Goal: Task Accomplishment & Management: Complete application form

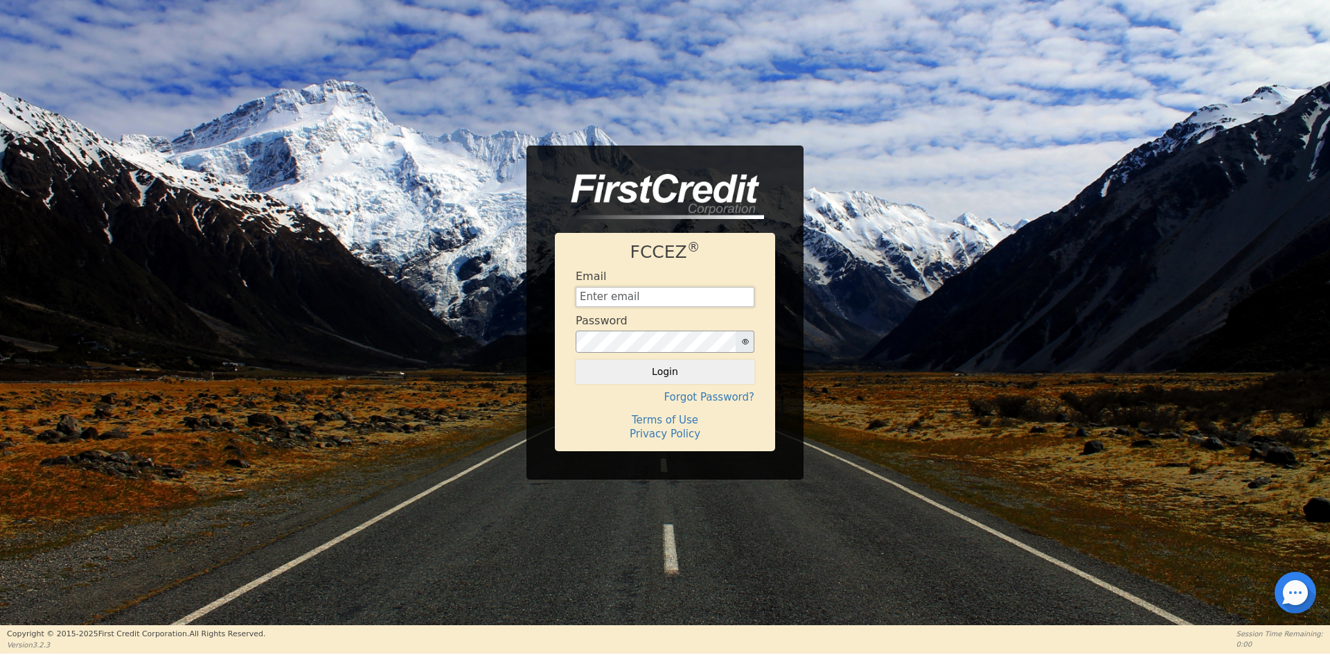
click at [636, 291] on input "text" at bounding box center [665, 297] width 179 height 21
type input "[EMAIL_ADDRESS][DOMAIN_NAME]"
click at [637, 374] on button "Login" at bounding box center [665, 371] width 179 height 24
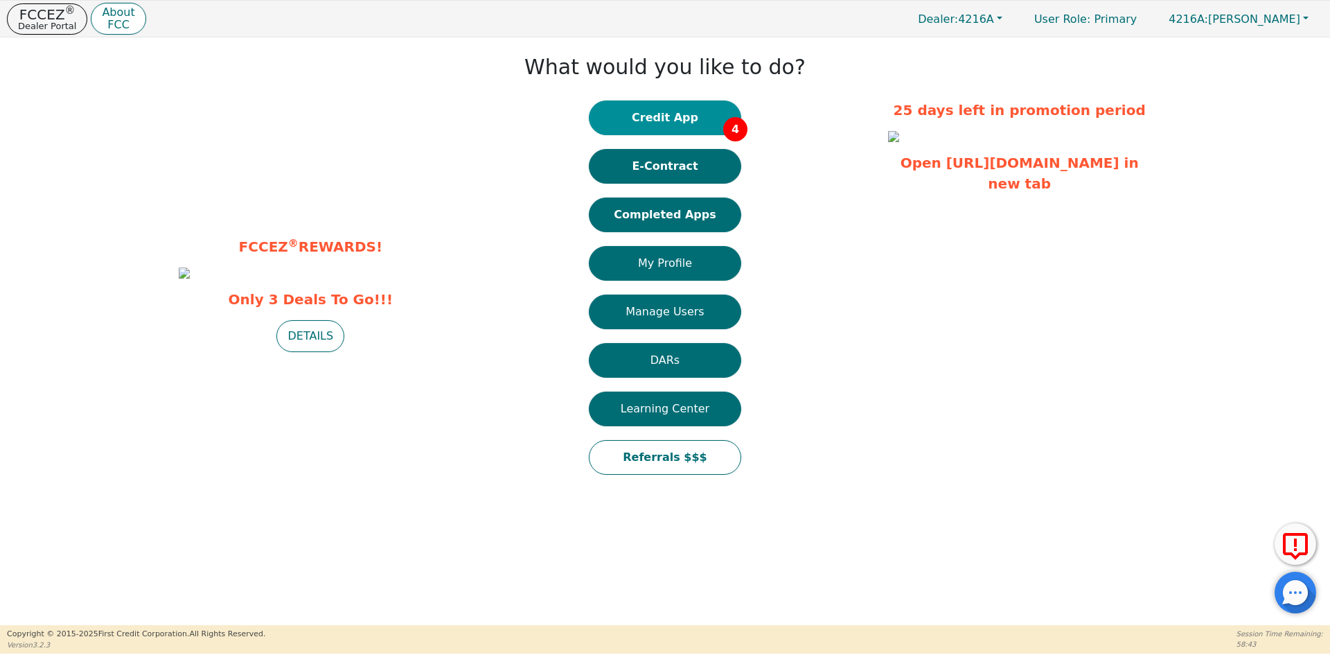
click at [647, 133] on button "Credit App 4" at bounding box center [665, 117] width 152 height 35
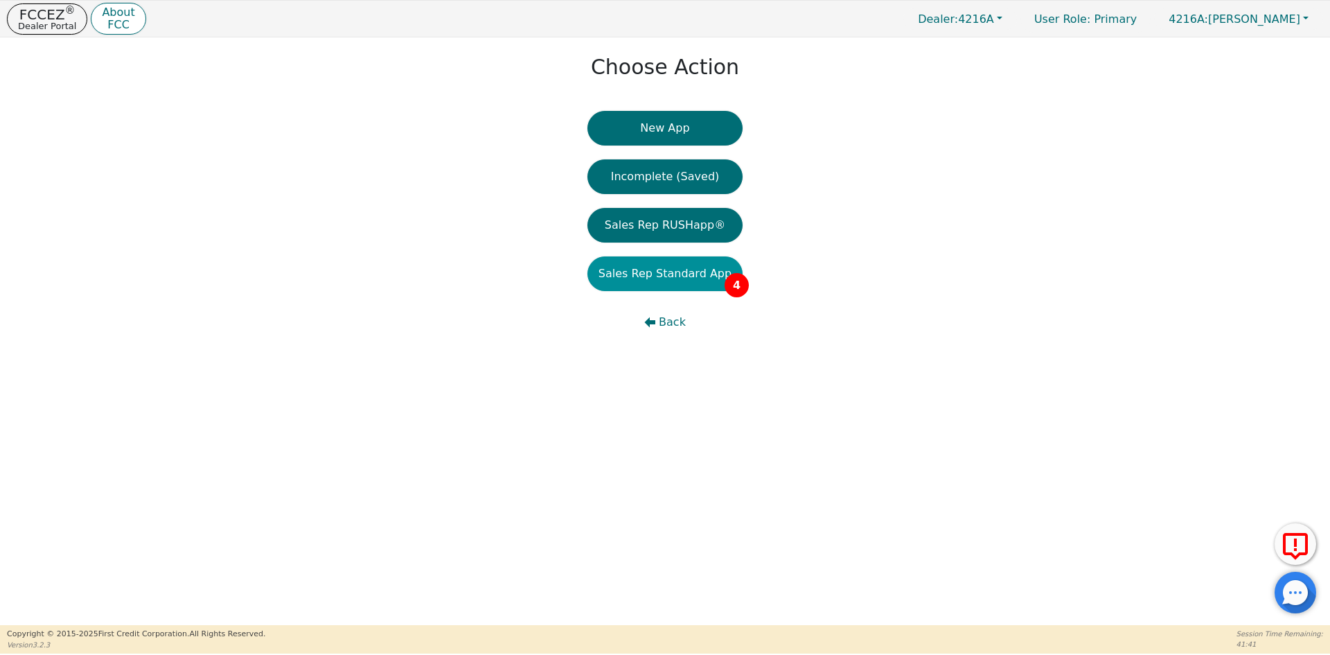
click at [631, 273] on button "Sales Rep Standard App 4" at bounding box center [664, 273] width 155 height 35
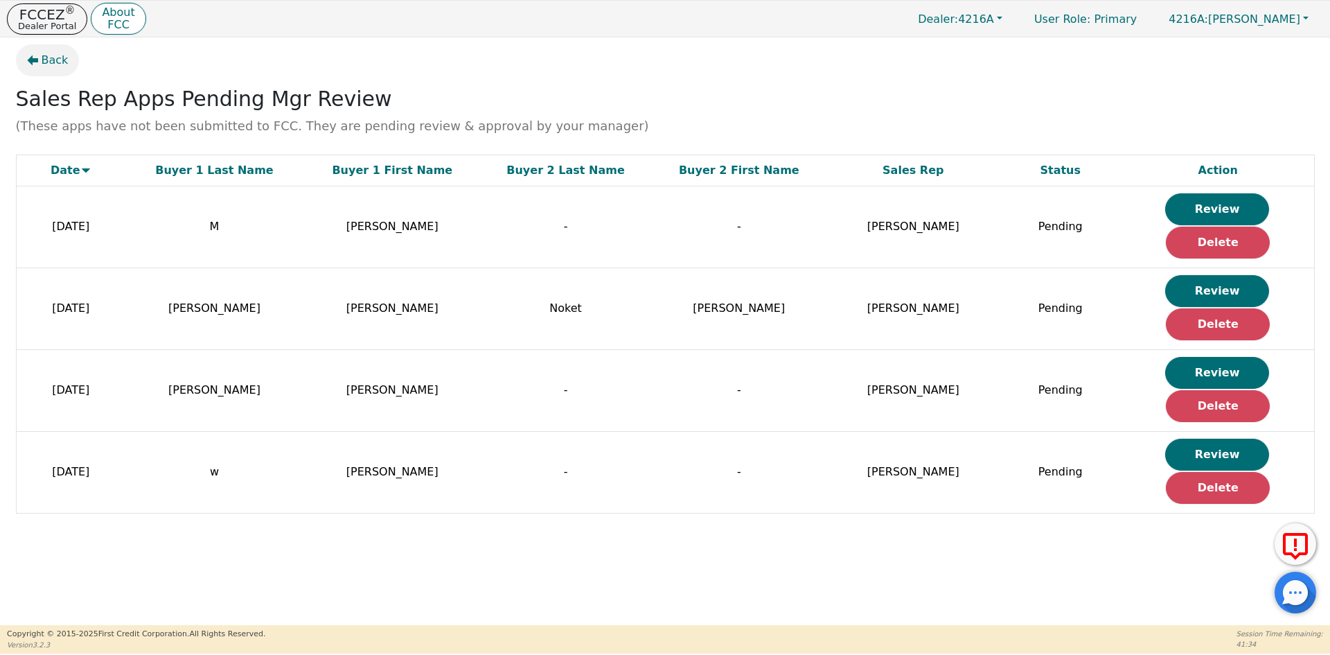
click at [54, 58] on span "Back" at bounding box center [55, 60] width 27 height 17
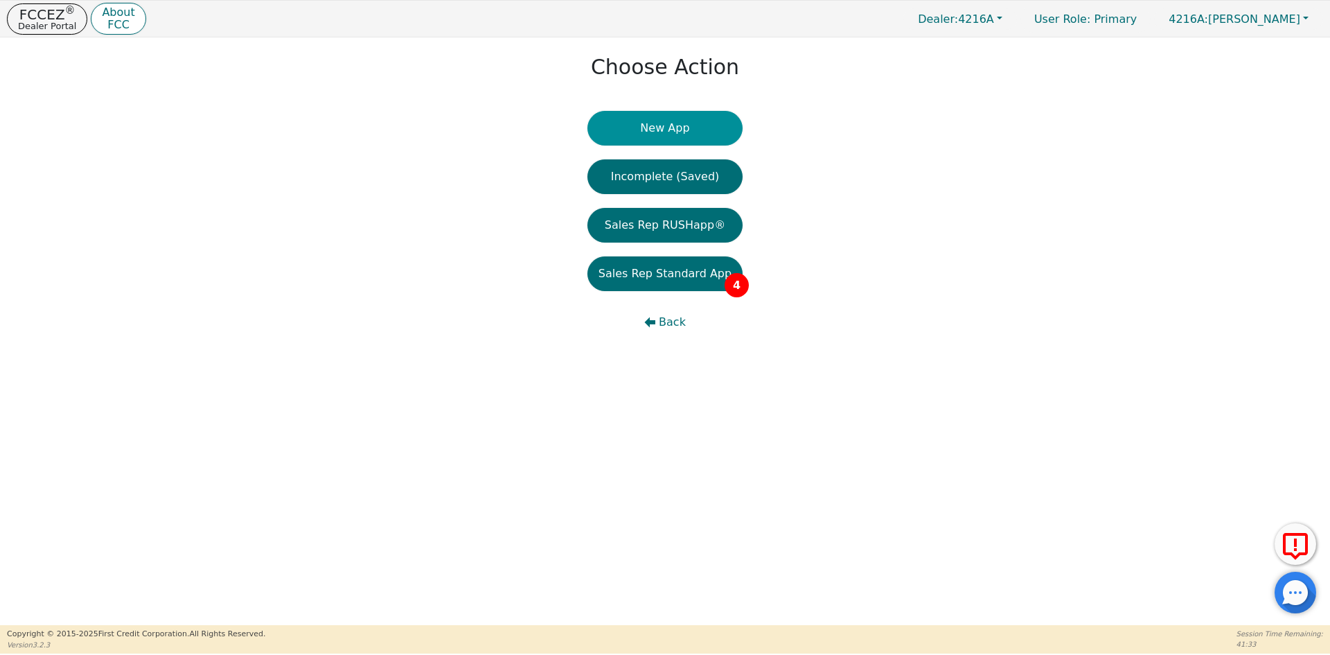
click at [652, 123] on button "New App" at bounding box center [664, 128] width 155 height 35
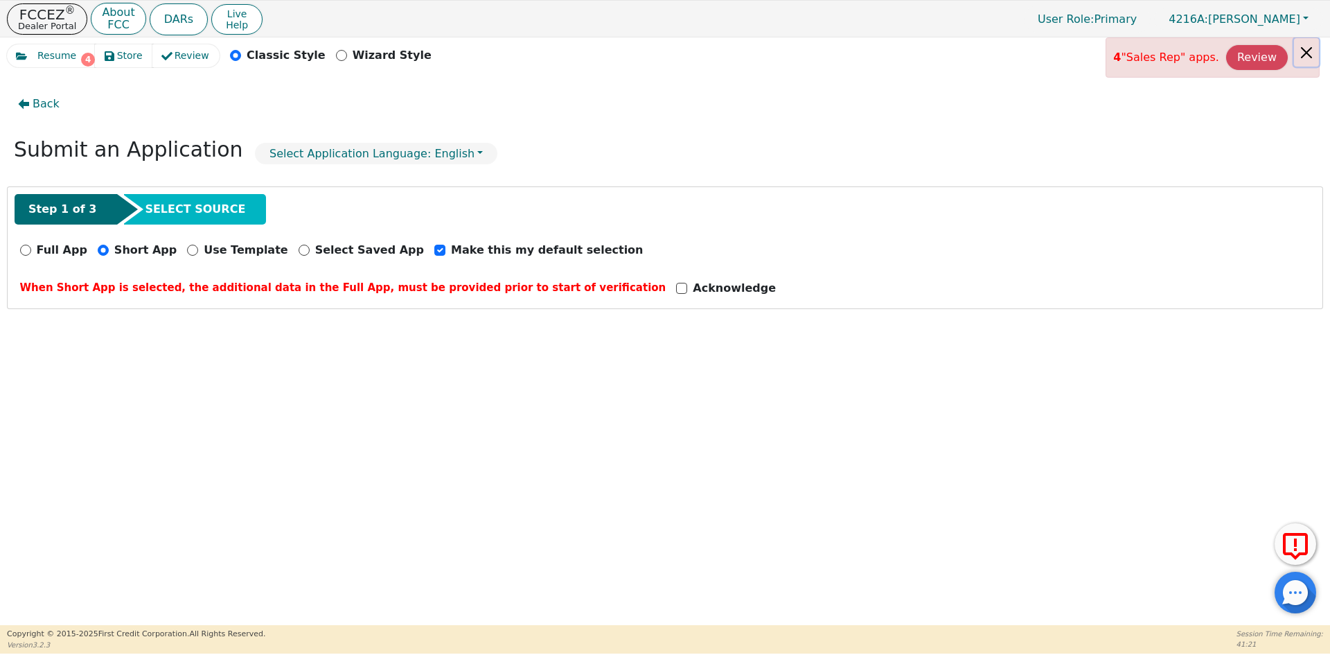
click at [1301, 53] on button "Close alert" at bounding box center [1306, 52] width 25 height 28
click at [676, 290] on input "Acknowledge" at bounding box center [681, 288] width 11 height 11
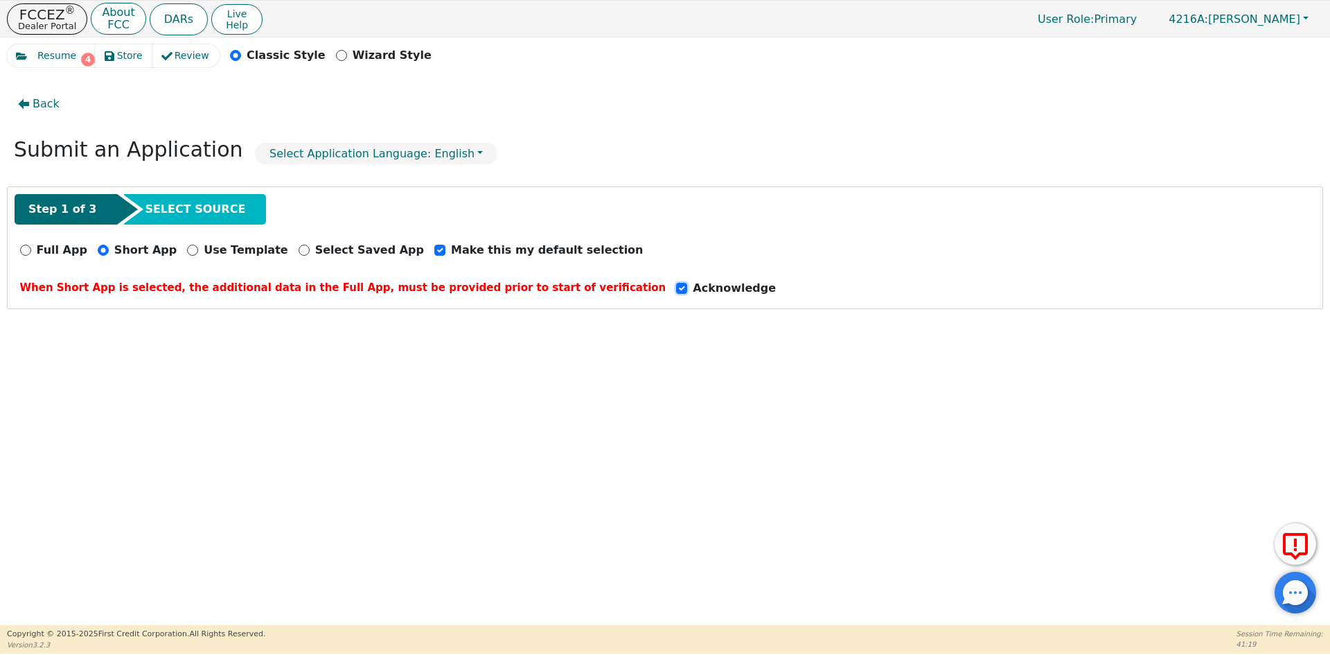
checkbox input "true"
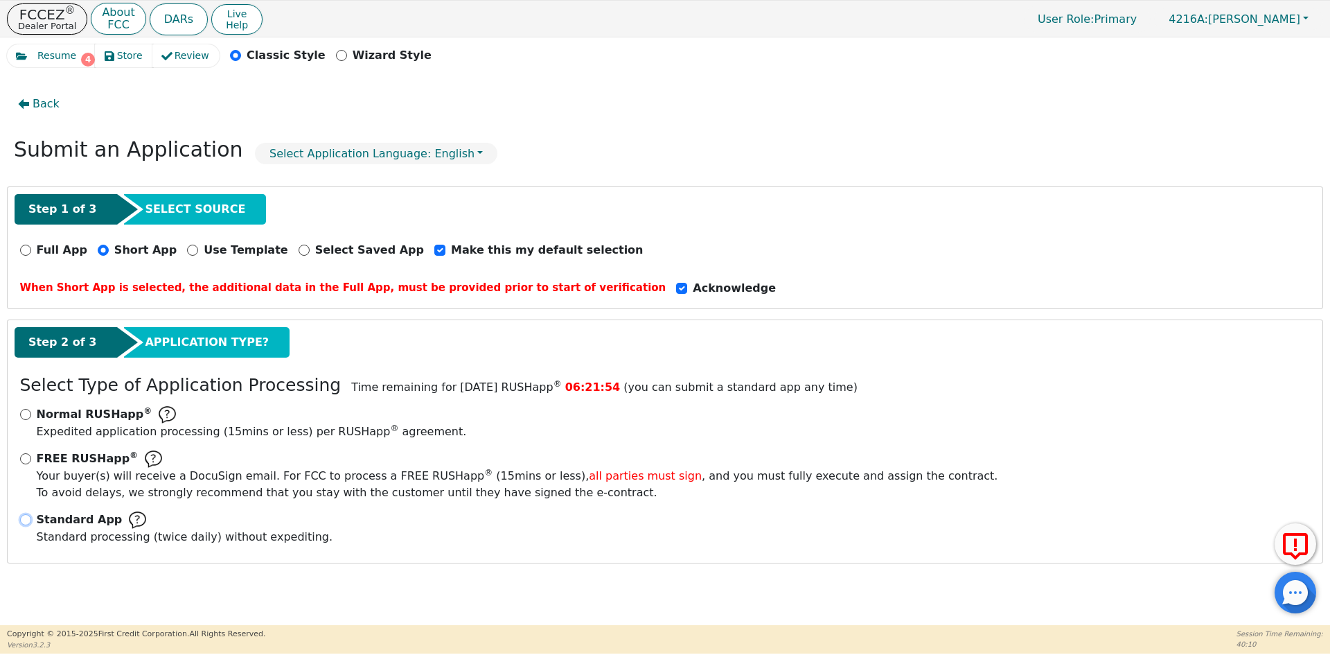
click at [24, 517] on input "Standard App Standard processing (twice daily) without expediting." at bounding box center [25, 519] width 11 height 11
radio input "true"
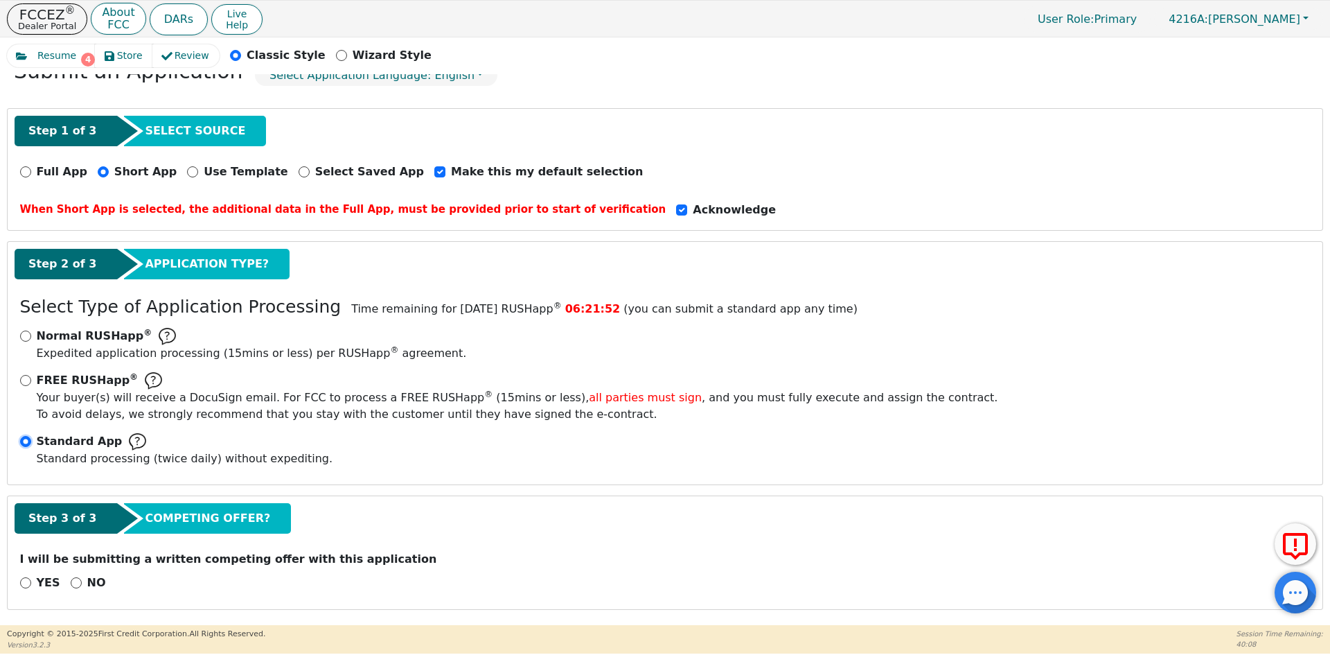
scroll to position [80, 0]
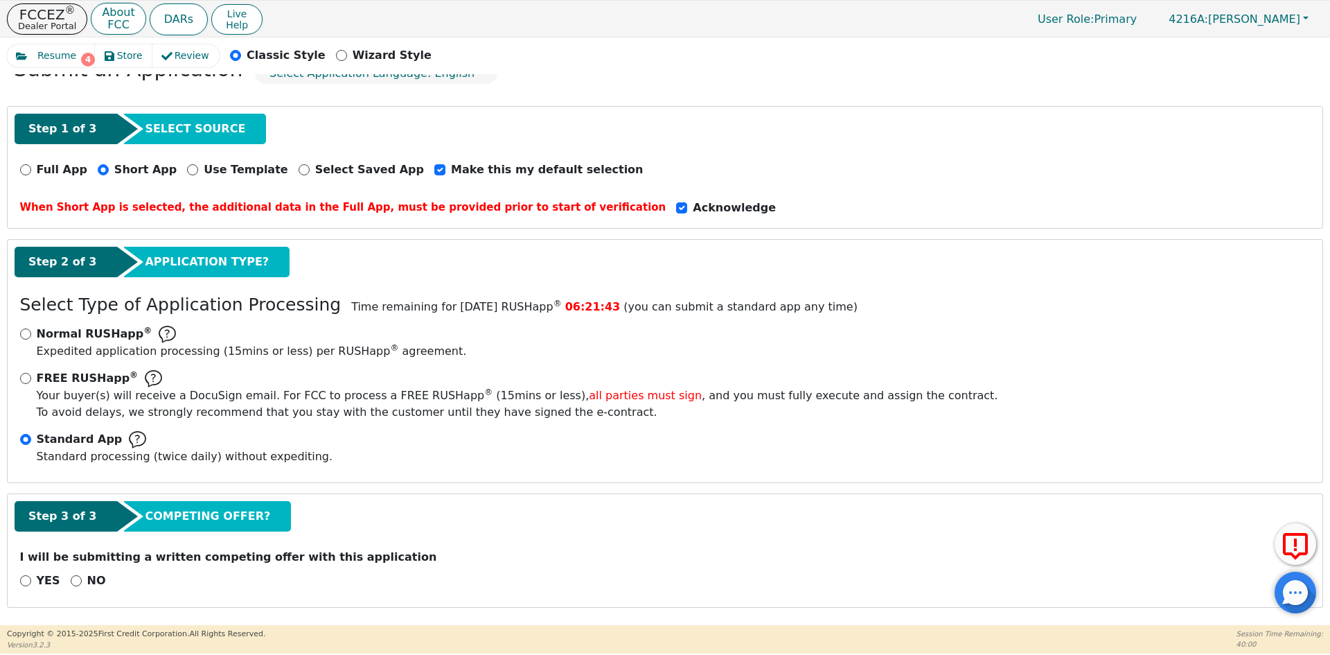
drag, startPoint x: 0, startPoint y: 582, endPoint x: 525, endPoint y: 509, distance: 530.0
click at [525, 509] on div "Step 3 of 3 COMPETING OFFER?" at bounding box center [665, 516] width 1301 height 30
click at [72, 580] on input "NO" at bounding box center [76, 580] width 11 height 11
radio input "true"
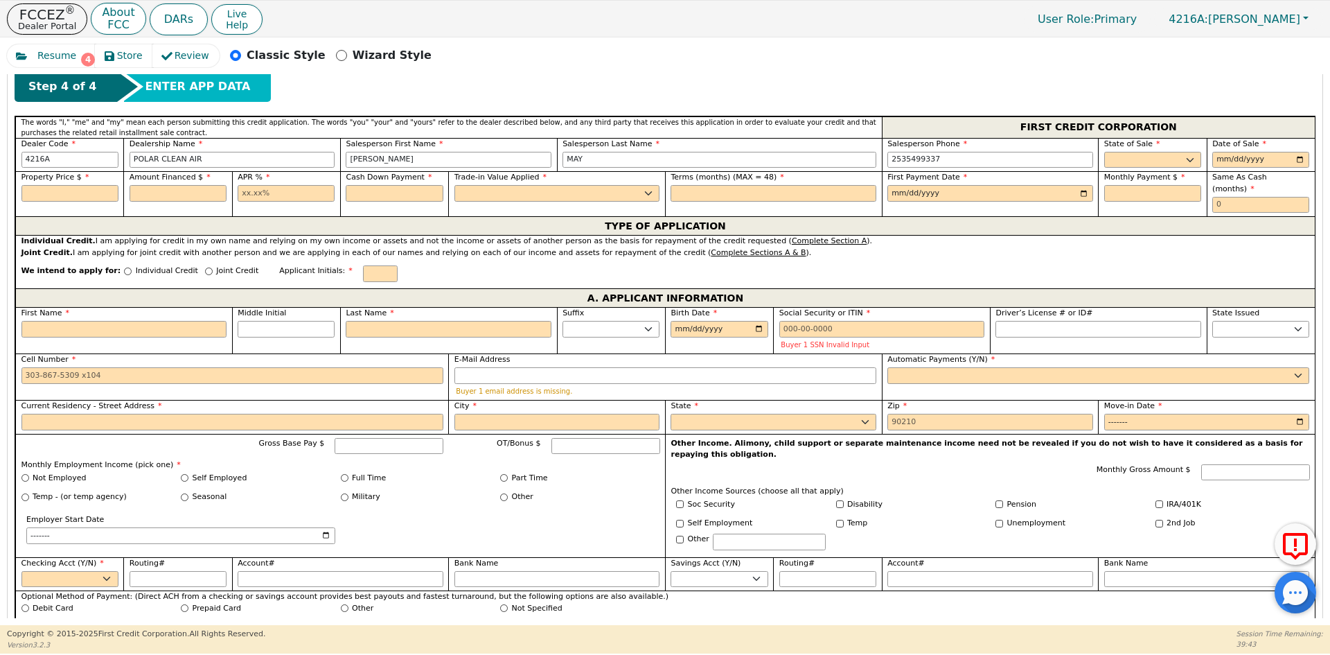
scroll to position [565, 0]
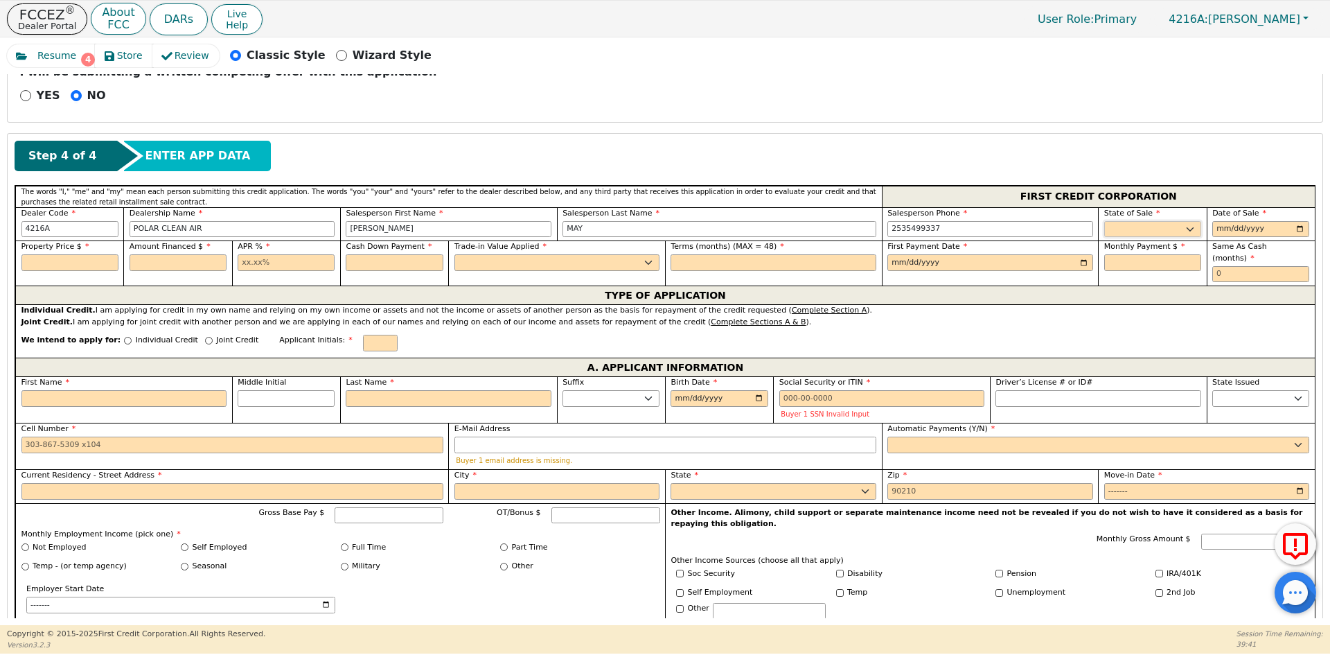
click at [1146, 226] on select "AK AL AR AZ CA CO CT DC DE FL [GEOGRAPHIC_DATA] HI IA ID IL IN KS [GEOGRAPHIC_D…" at bounding box center [1152, 229] width 97 height 17
select select "WA"
click at [1104, 221] on select "AK AL AR AZ CA CO CT DC DE FL [GEOGRAPHIC_DATA] HI IA ID IL IN KS [GEOGRAPHIC_D…" at bounding box center [1152, 229] width 97 height 17
click at [1295, 226] on input "date" at bounding box center [1260, 229] width 97 height 17
type input "[DATE]"
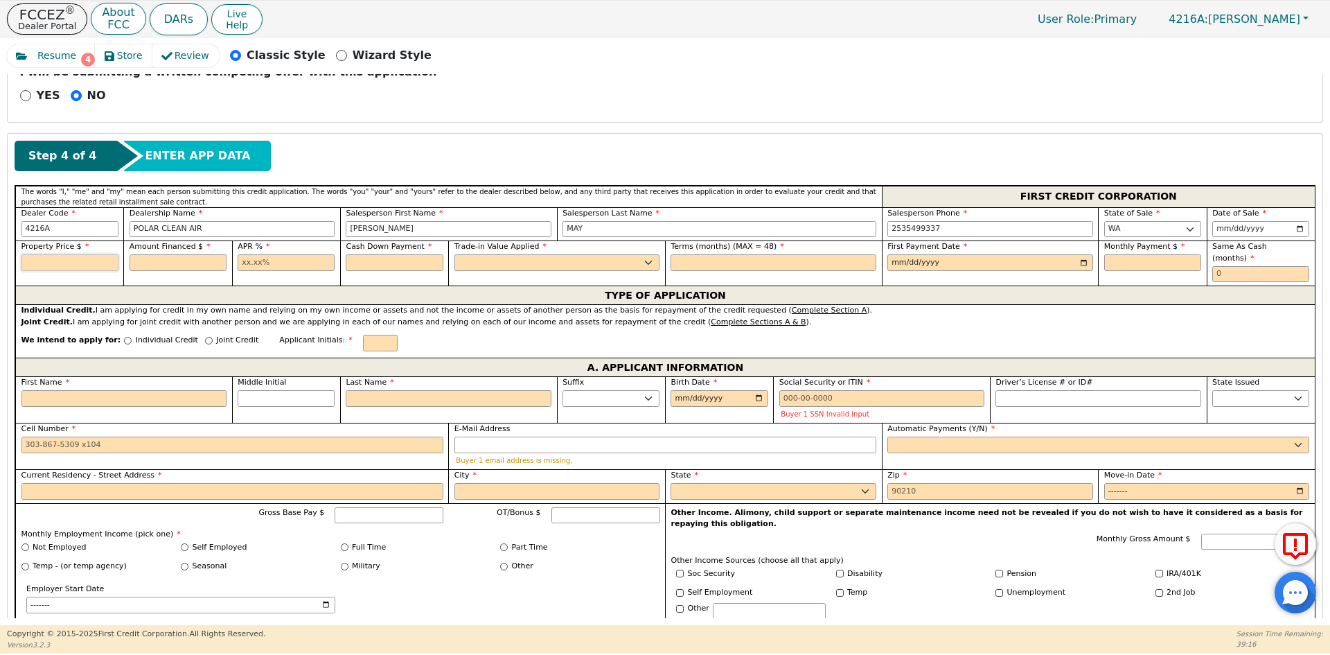
click at [66, 263] on input "text" at bounding box center [69, 262] width 97 height 17
type input "3598.00"
click at [172, 266] on input "text" at bounding box center [178, 262] width 97 height 17
paste input "3885.84"
type input "3885.84"
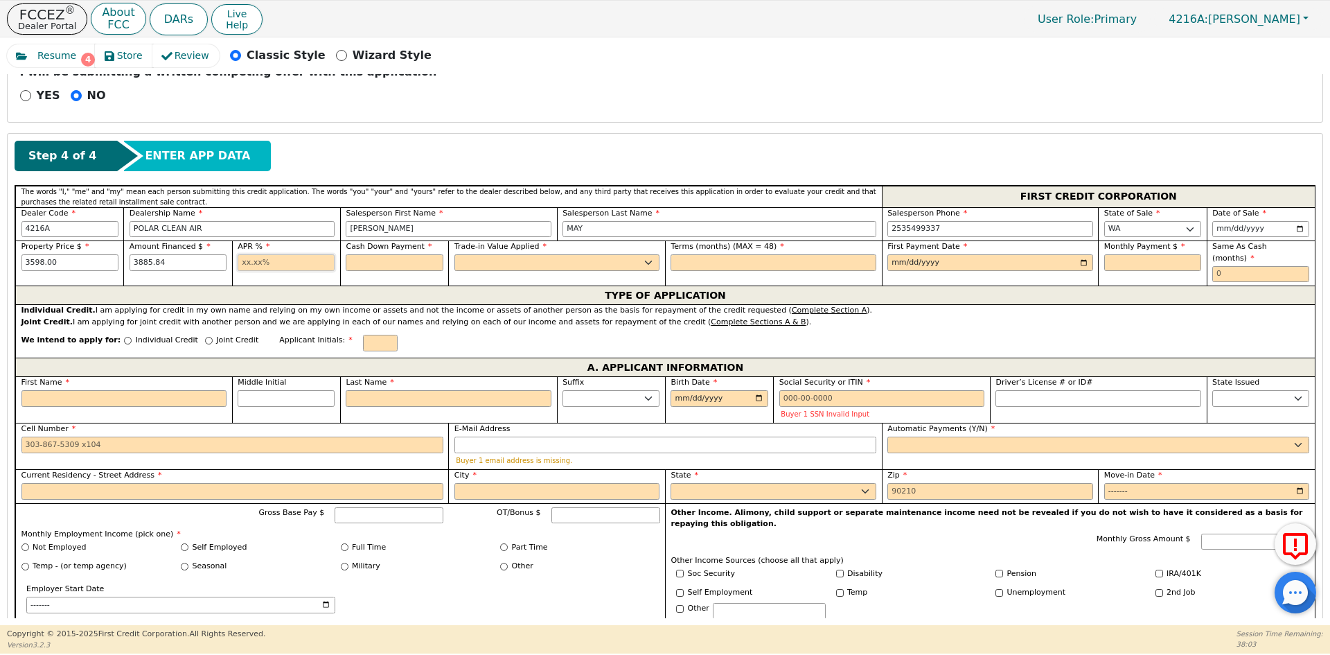
click at [277, 258] on input "text" at bounding box center [286, 262] width 97 height 17
type input "22.99"
click at [391, 259] on input "text" at bounding box center [394, 262] width 97 height 17
click at [529, 263] on select "Yes No" at bounding box center [557, 262] width 206 height 17
type input "0.00"
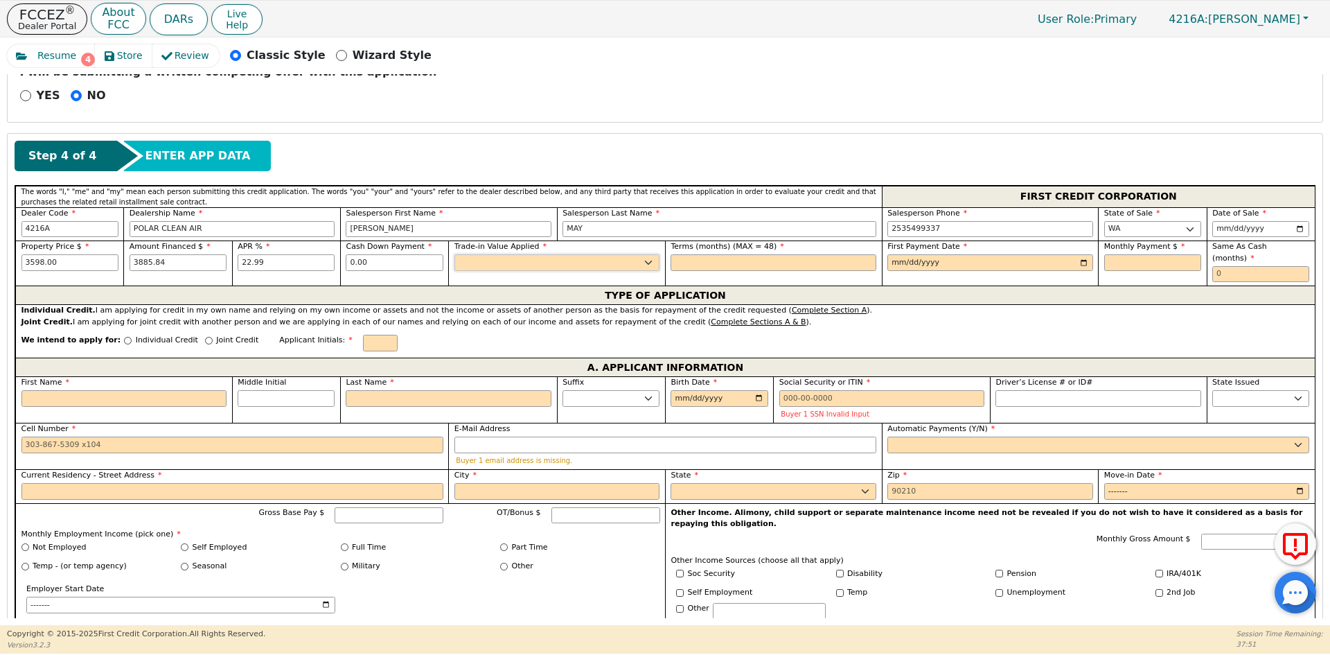
select select "n"
click at [454, 254] on select "Yes No" at bounding box center [557, 262] width 206 height 17
click at [785, 256] on input "text" at bounding box center [773, 262] width 206 height 17
type input "48"
click at [949, 258] on input "date" at bounding box center [990, 262] width 206 height 17
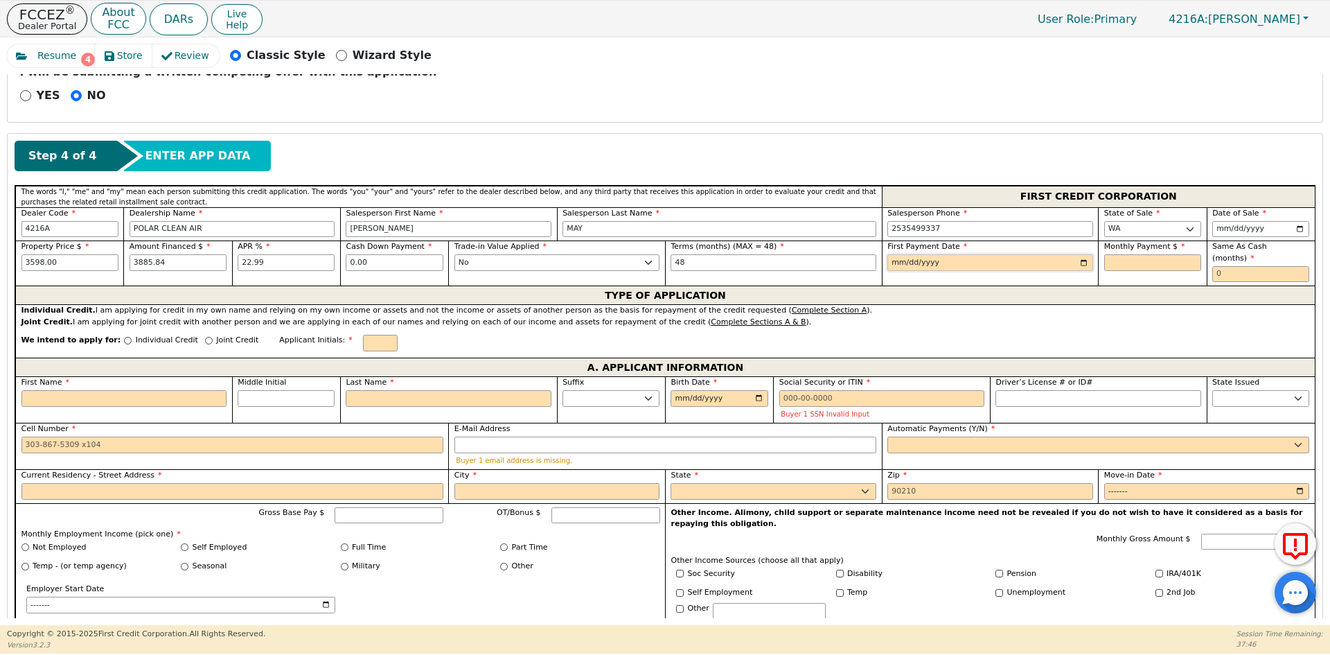
click at [1077, 261] on input "date" at bounding box center [990, 262] width 206 height 17
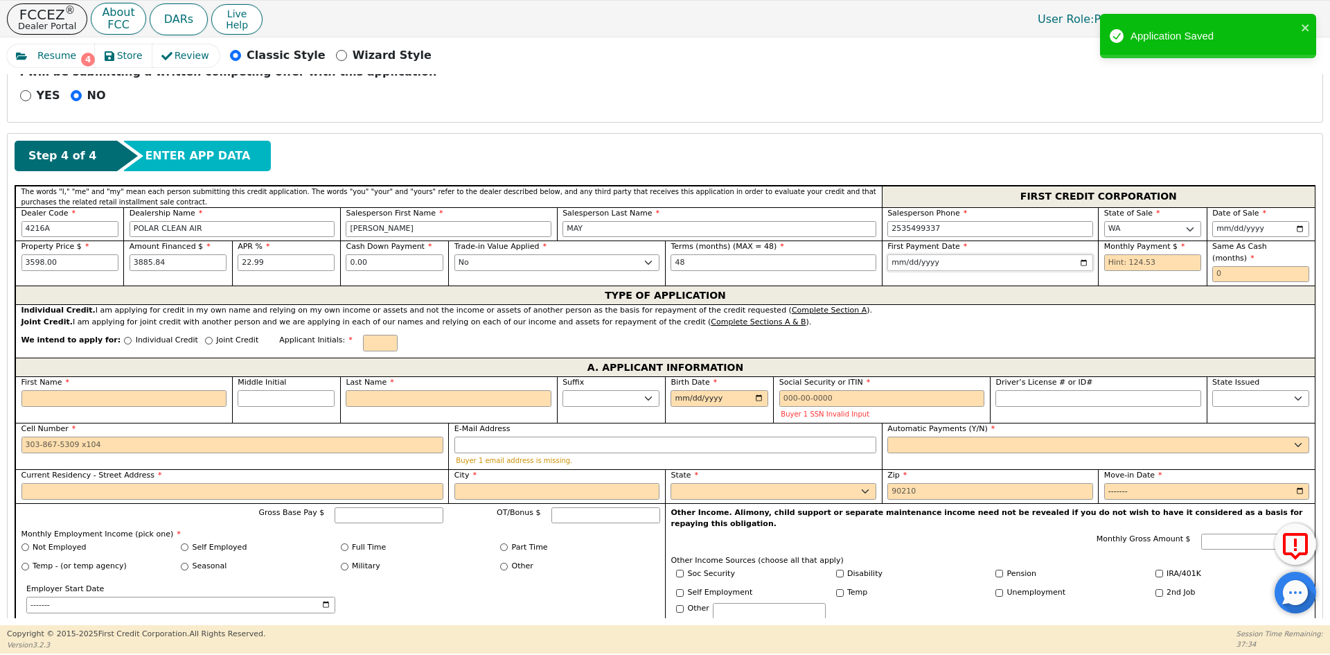
click at [1083, 265] on input "[DATE]" at bounding box center [990, 262] width 206 height 17
click at [1083, 263] on input "[DATE]" at bounding box center [990, 262] width 206 height 17
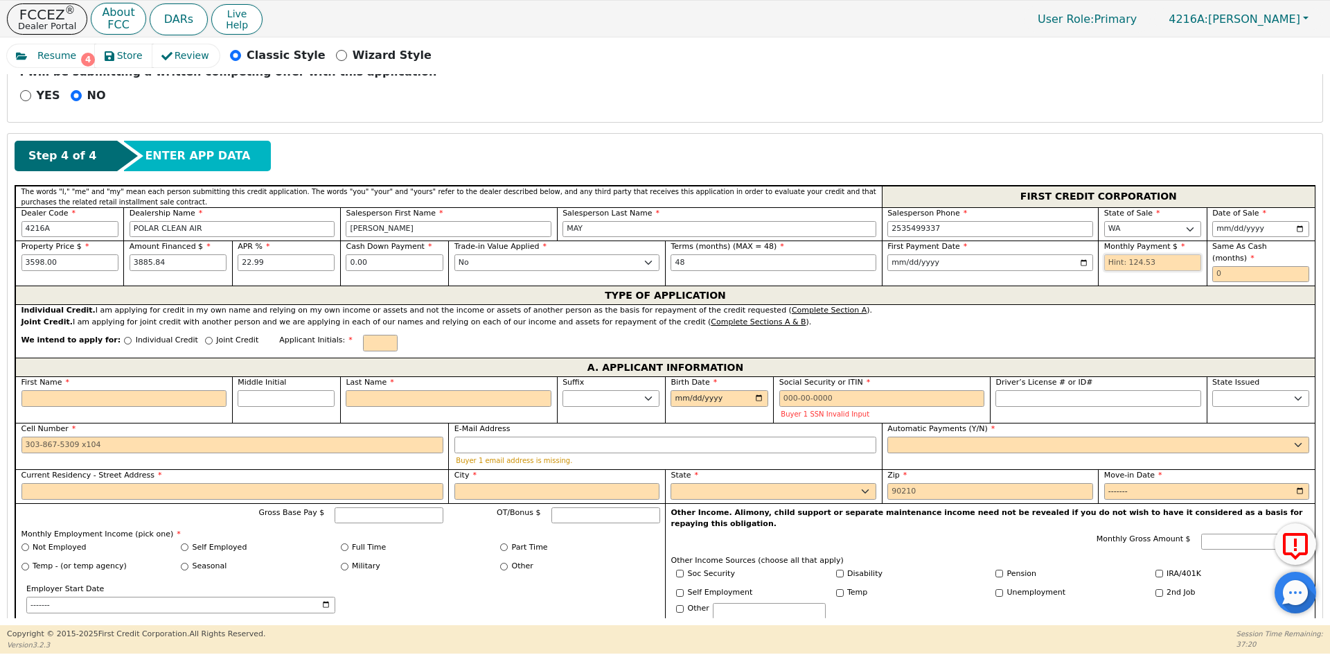
click at [1138, 265] on input "text" at bounding box center [1152, 262] width 97 height 17
click at [1081, 263] on input "[DATE]" at bounding box center [990, 262] width 206 height 17
type input "[DATE]"
click at [1142, 261] on input "text" at bounding box center [1152, 262] width 97 height 17
type input "118.81"
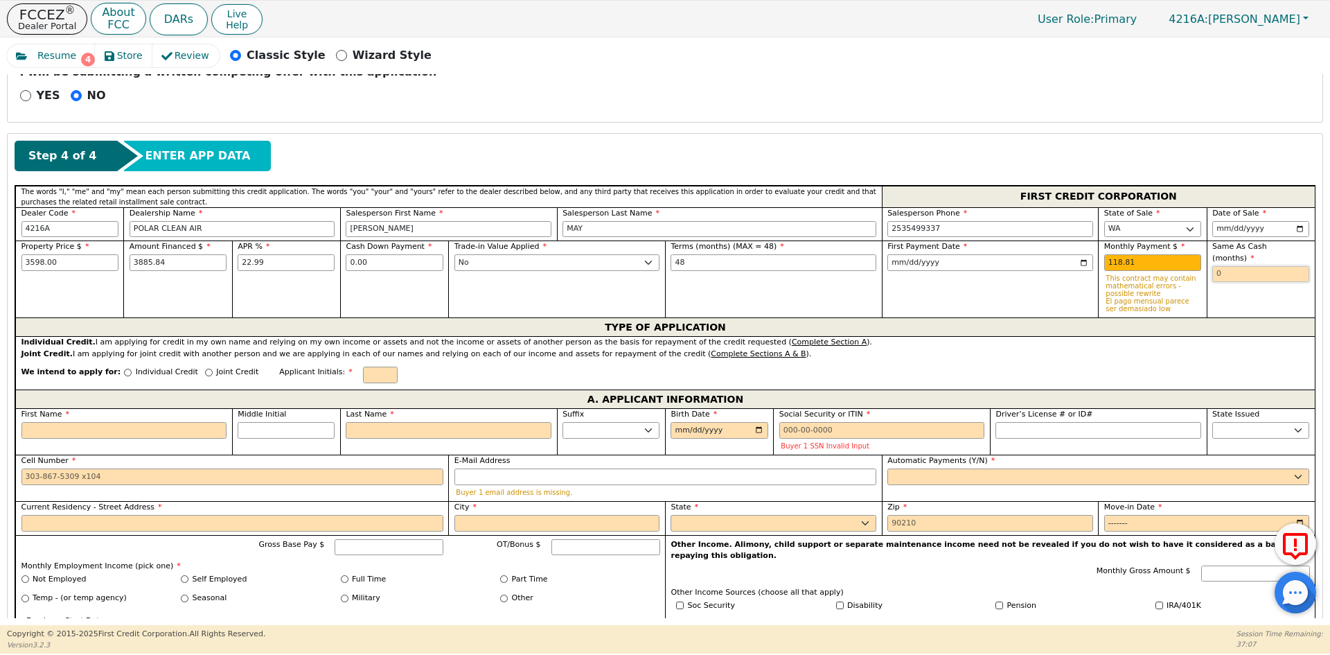
click at [1239, 266] on input "text" at bounding box center [1260, 274] width 97 height 17
type input "0"
click at [973, 294] on div "First Payment Date [DATE]" at bounding box center [990, 278] width 217 height 77
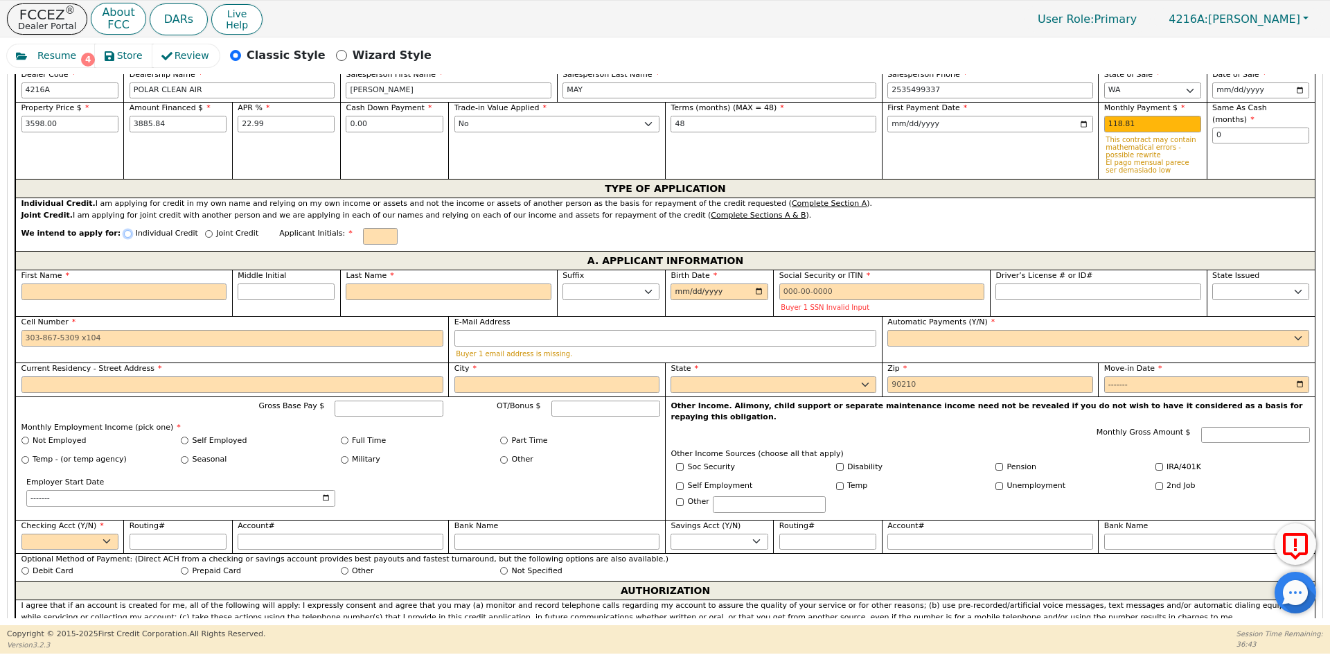
click at [124, 231] on input "Individual Credit" at bounding box center [128, 234] width 8 height 8
radio input "true"
drag, startPoint x: 335, startPoint y: 236, endPoint x: 443, endPoint y: 220, distance: 109.3
click at [363, 236] on input "text" at bounding box center [380, 236] width 35 height 17
type input "m"
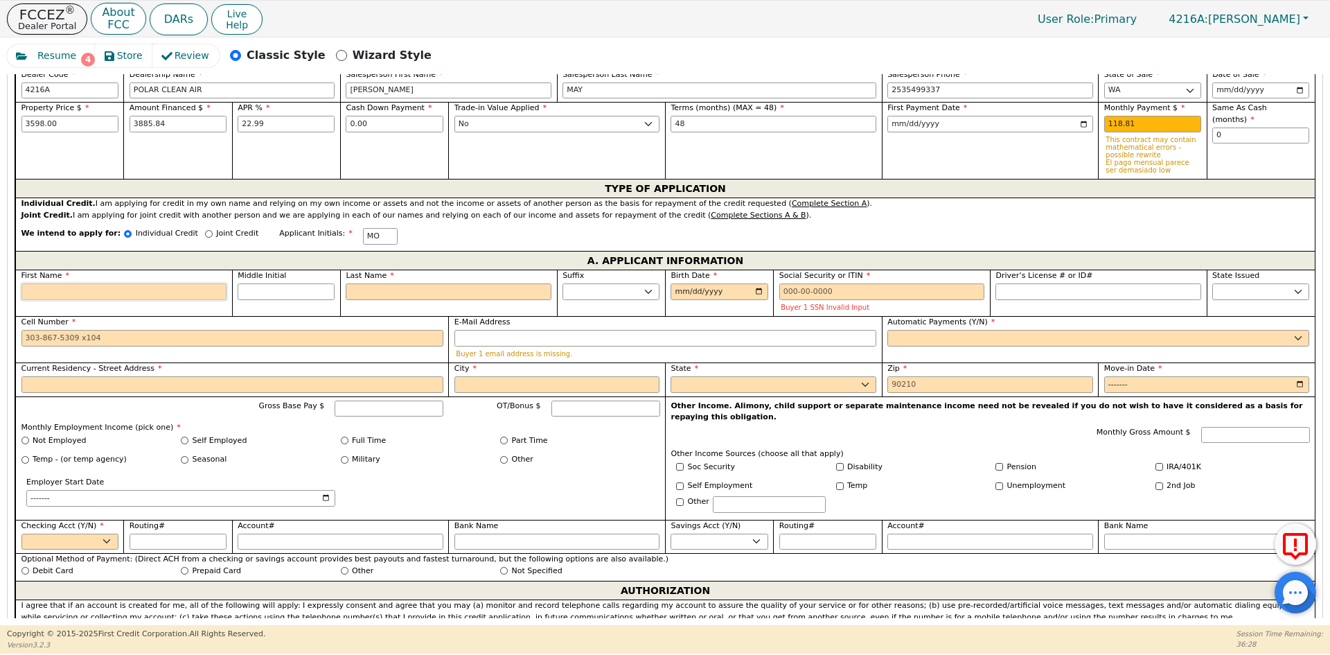
click at [66, 285] on input "First Name" at bounding box center [124, 291] width 206 height 17
type input "M"
type input "m"
type input "mA"
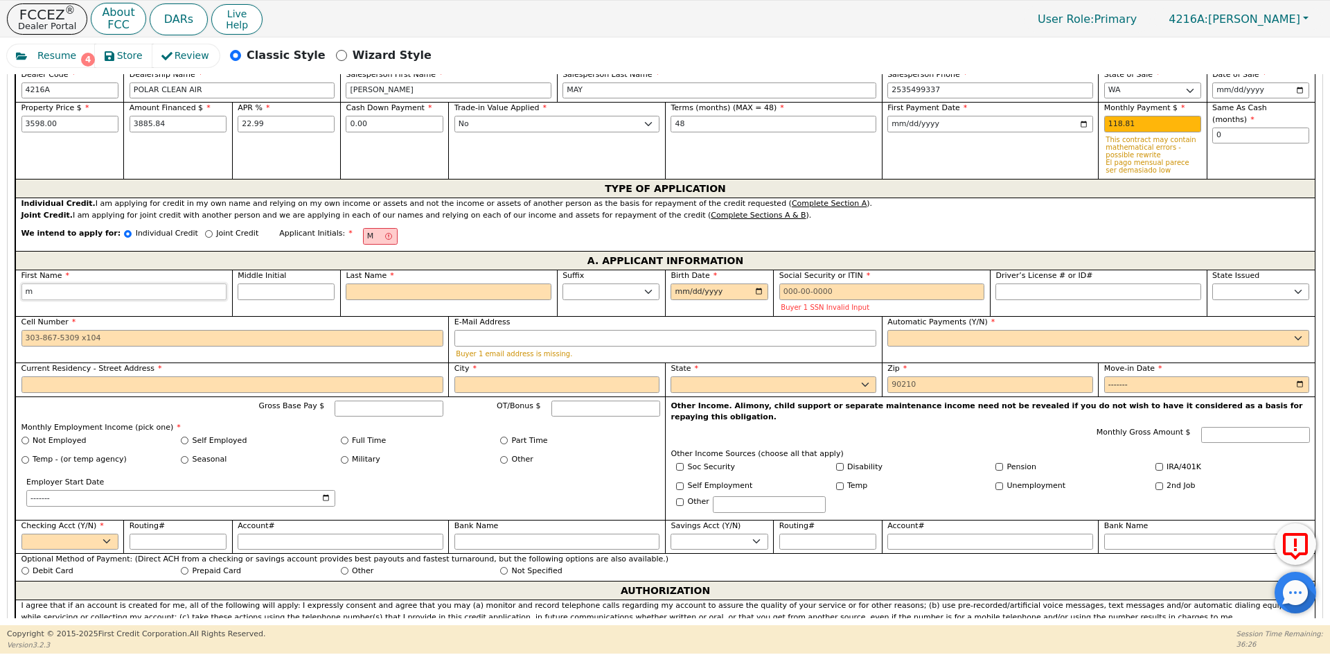
type input "mA"
type input "mAR"
type input "[PERSON_NAME]"
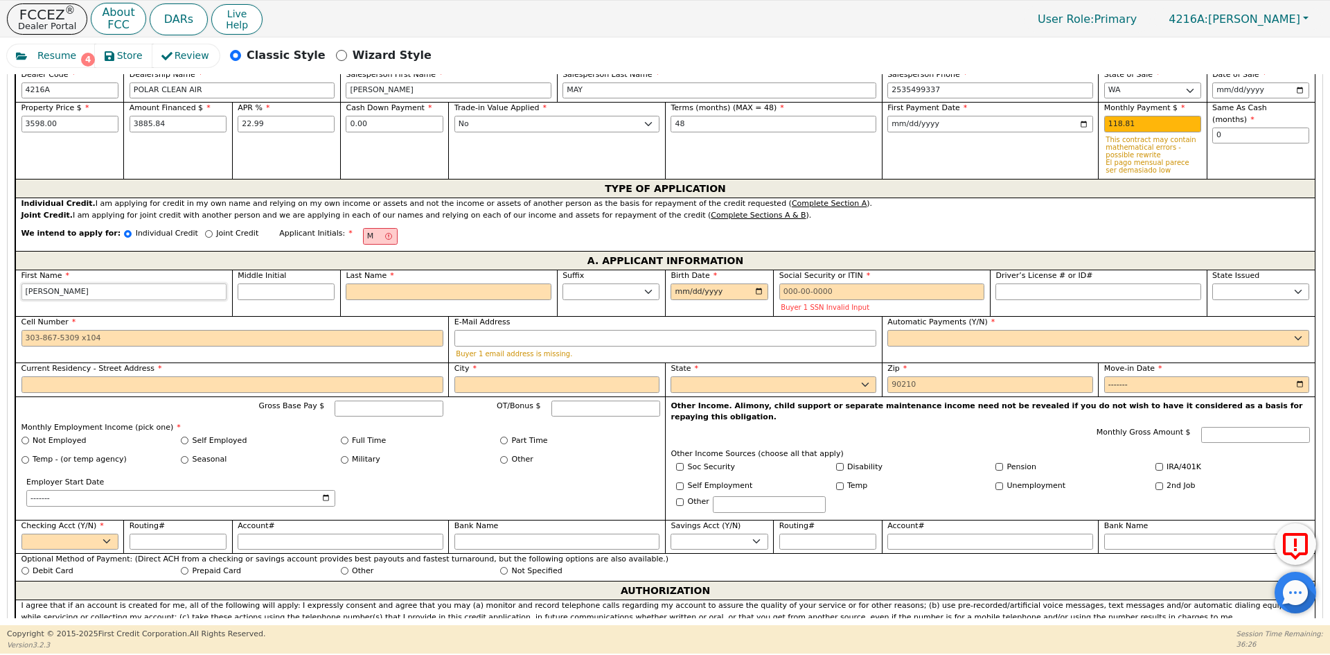
type input "[PERSON_NAME]"
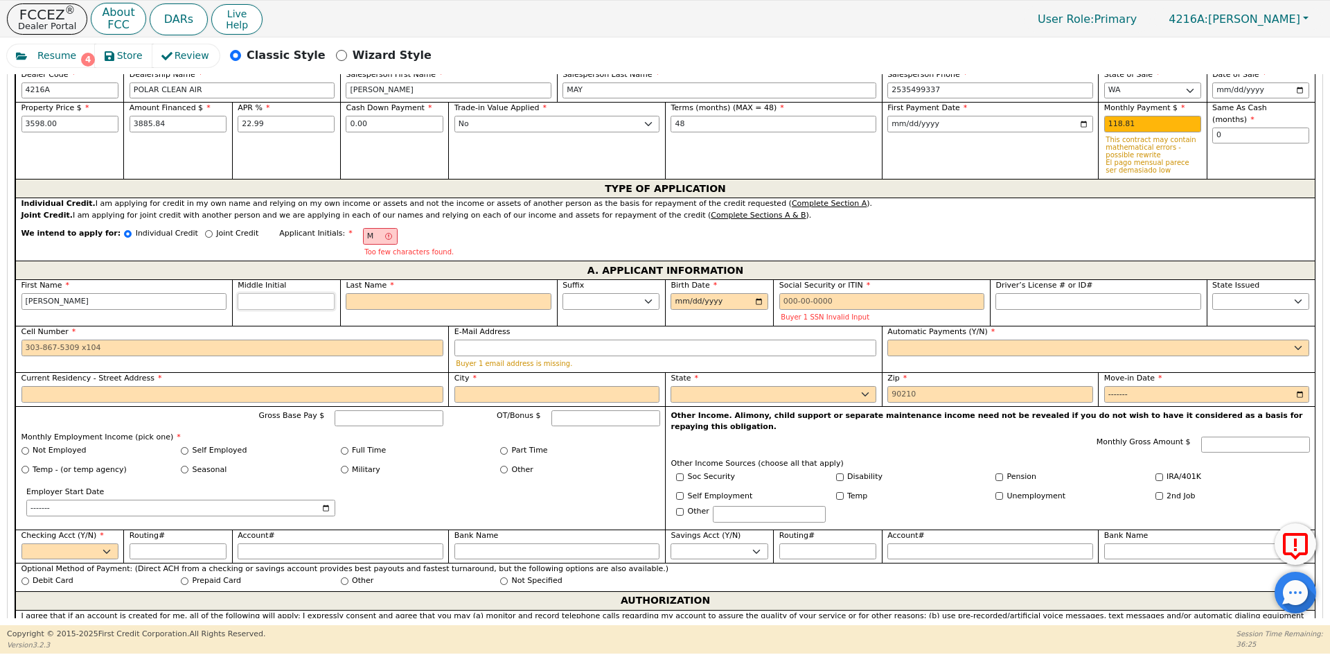
type input "MT"
type input "t"
type input "[PERSON_NAME] t"
type input "t"
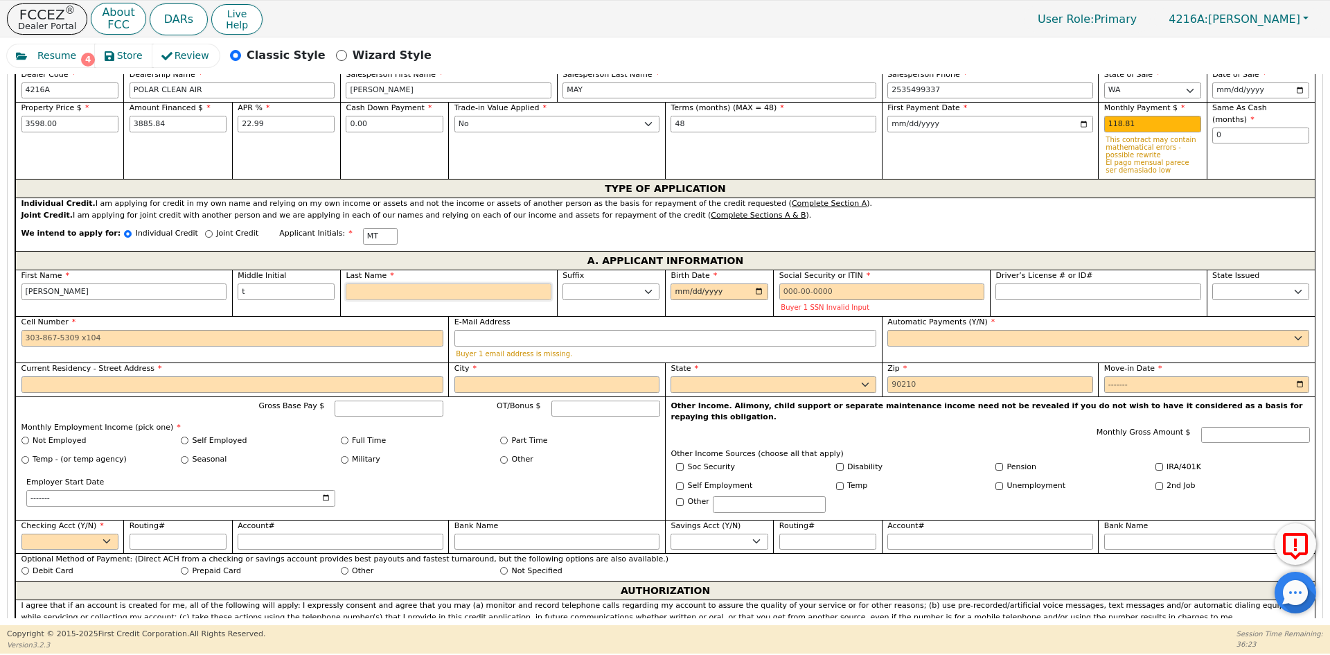
type input "MTO"
type input "o"
type input "[PERSON_NAME] t o"
type input "oL"
type input "[PERSON_NAME] t oL"
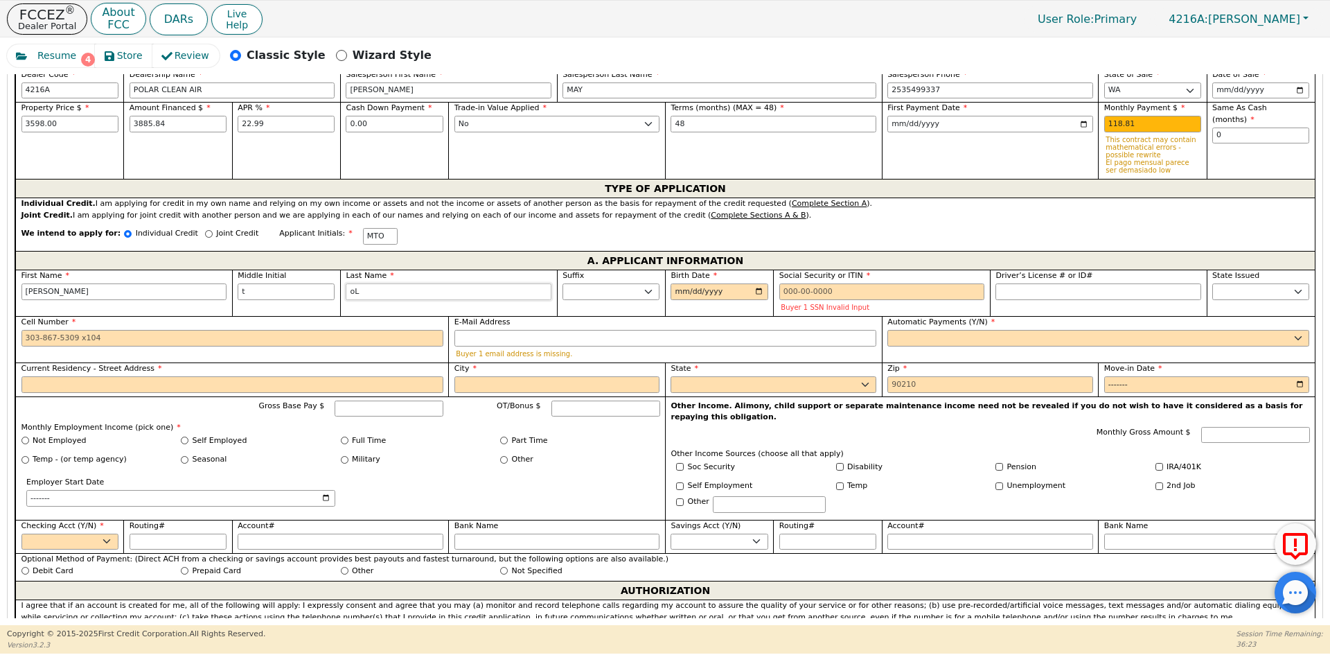
type input "oLN"
type input "[PERSON_NAME] t oLN"
type input "oLNE"
type input "[PERSON_NAME] t oLNE"
type input "oLNEY"
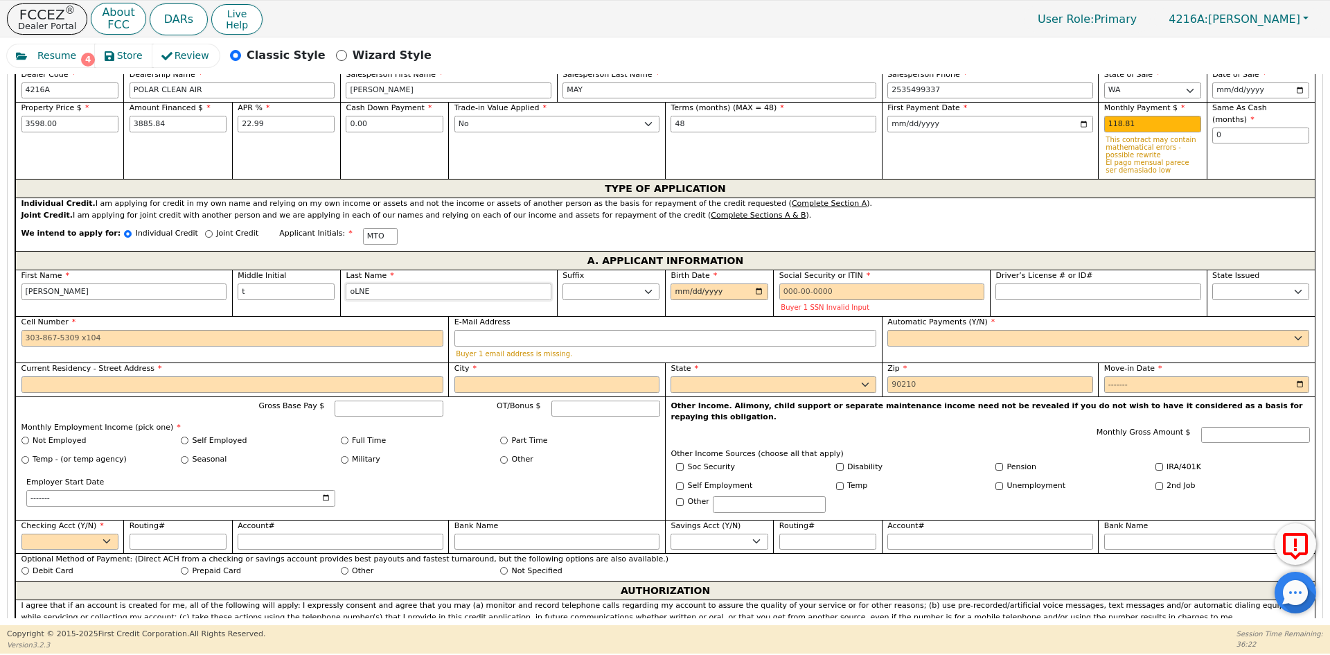
type input "[PERSON_NAME]"
type input "oLNEY"
click at [757, 291] on input "Birth Date" at bounding box center [718, 291] width 97 height 17
type input "[DATE]"
drag, startPoint x: 19, startPoint y: 293, endPoint x: 0, endPoint y: 293, distance: 18.7
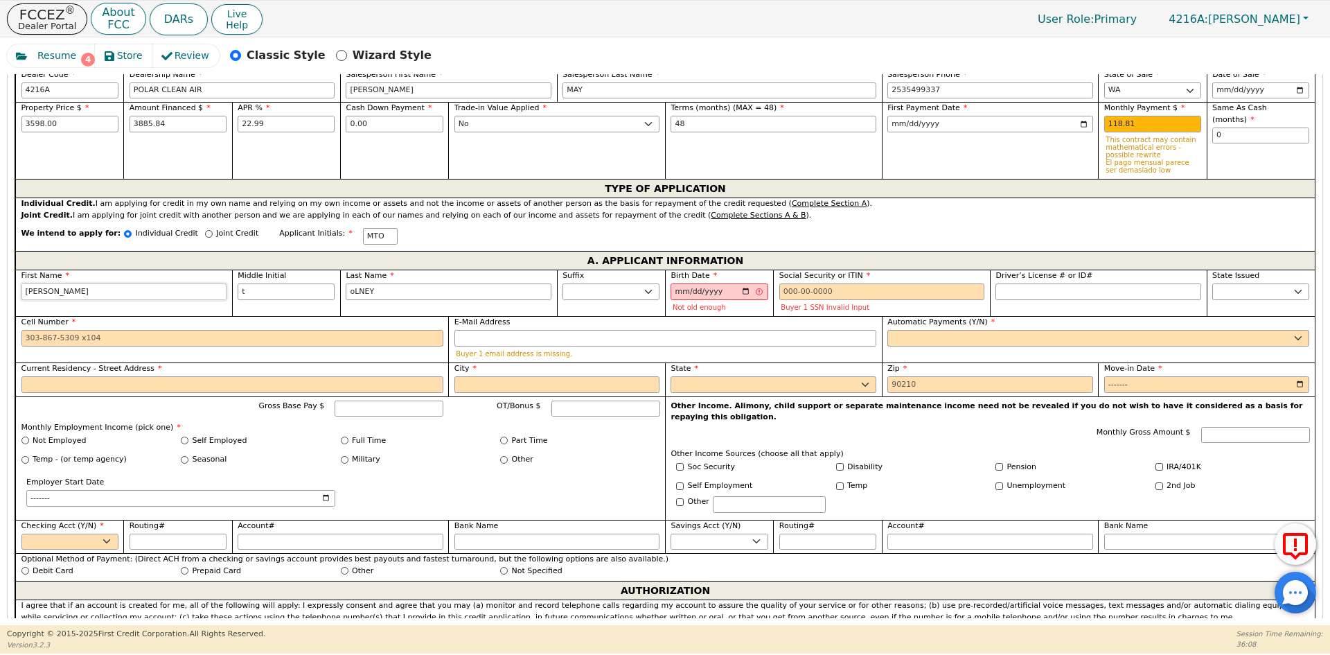
click at [0, 293] on div "Resume 4 Store Review Classic Style Wizard Style Back Submit an Application Sel…" at bounding box center [665, 330] width 1330 height 587
click at [69, 293] on input "[PERSON_NAME]" at bounding box center [124, 291] width 206 height 17
type input "mAR"
type input "mAR t oLNEY"
type input "mA"
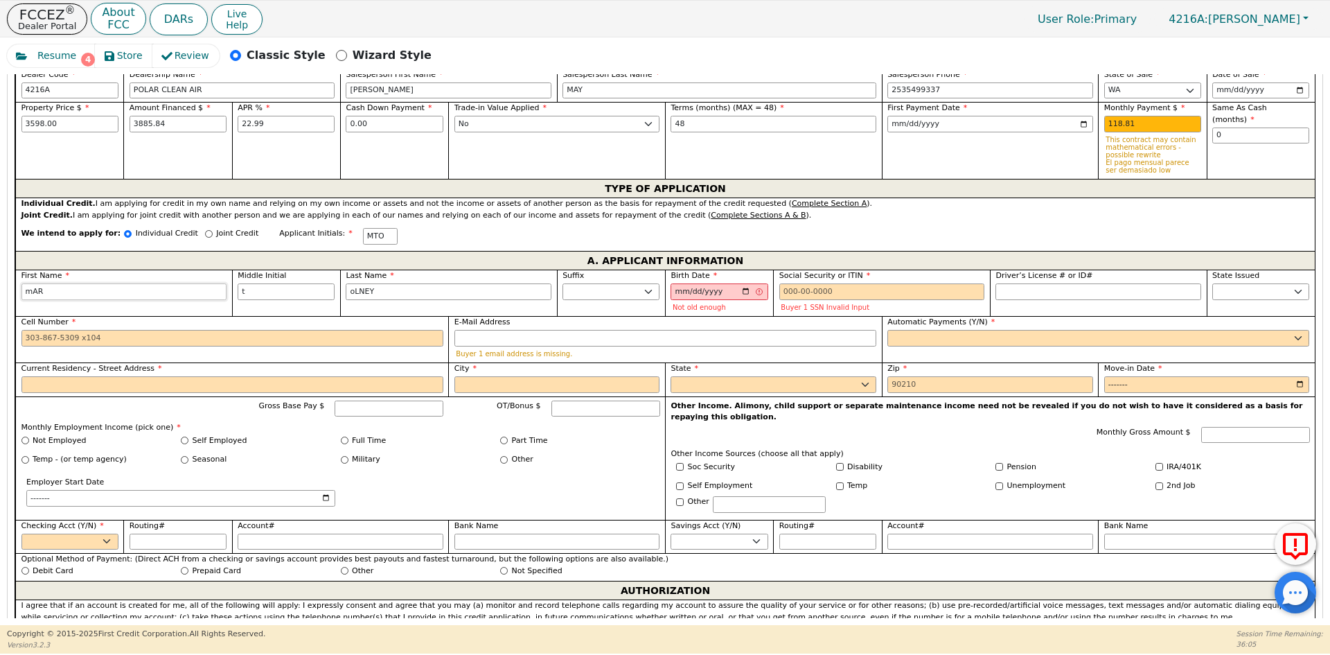
type input "mA t oLNEY"
type input "m"
type input "m t oLNEY"
type input "TO"
type input "t oLNEY"
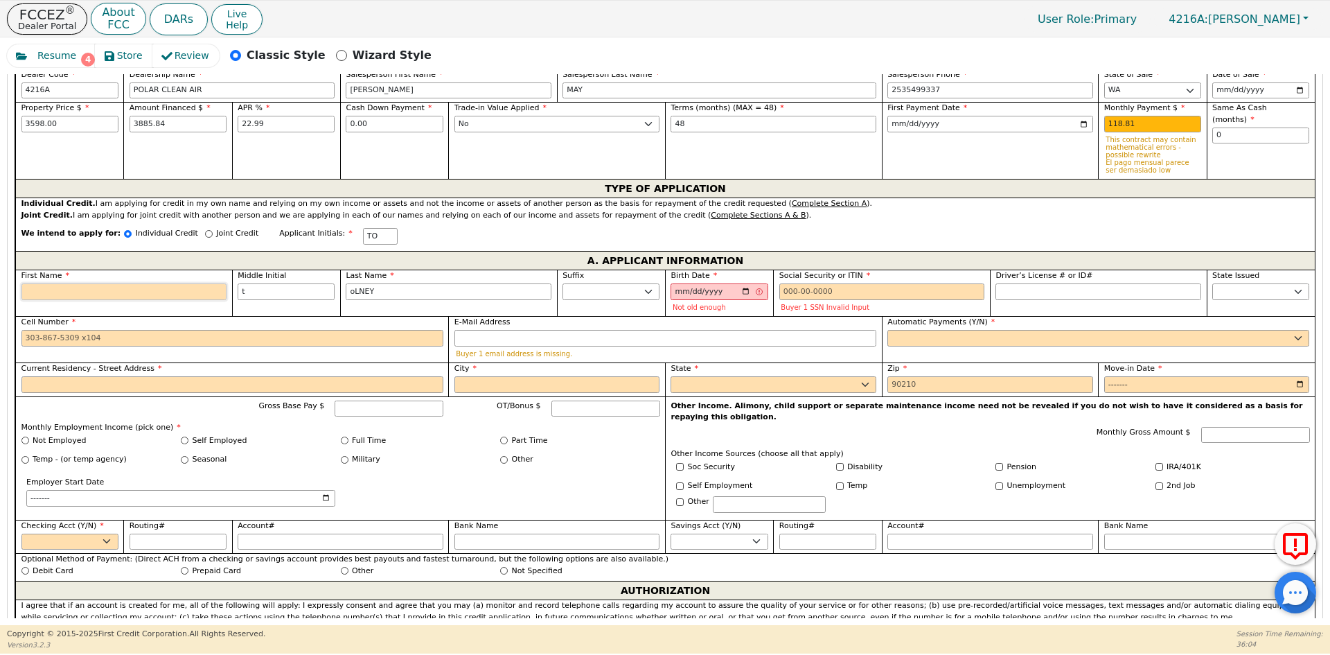
type input "MTO"
type input "M"
type input "[PERSON_NAME]"
type input "Ma"
type input "Ma t oLNEY"
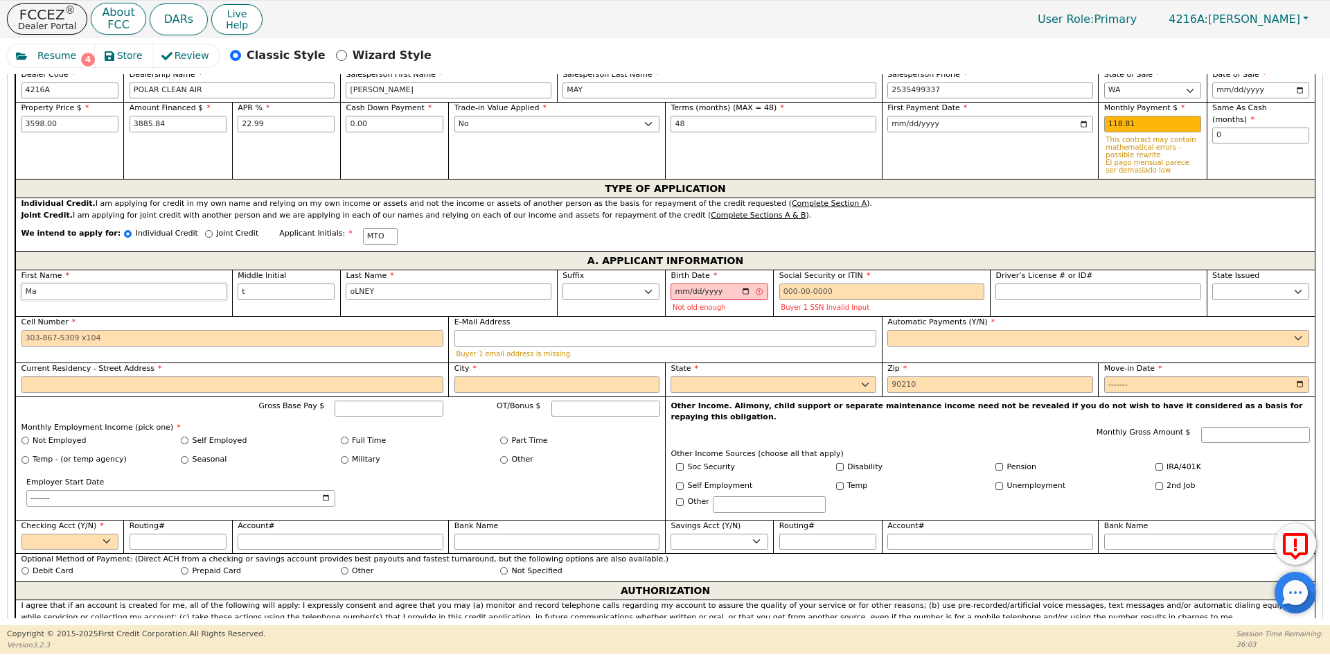
type input "Mar"
type input "Mar t oLNEY"
type input "[PERSON_NAME]"
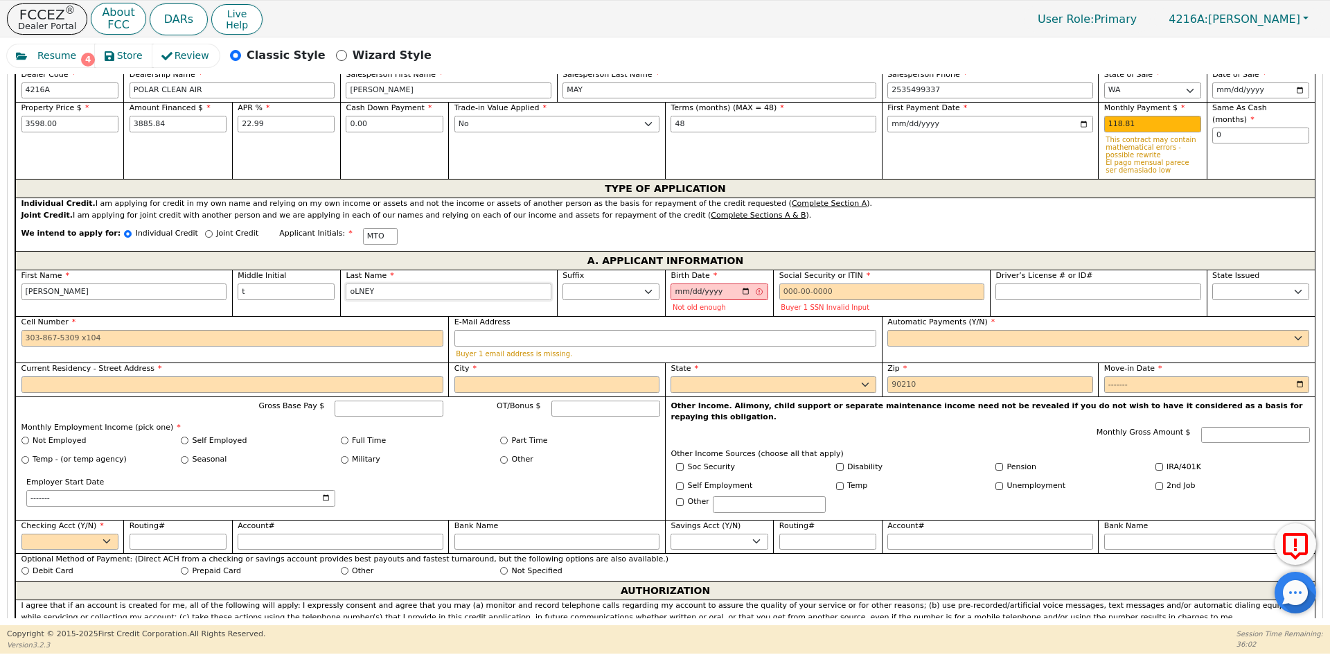
click at [381, 296] on input "oLNEY" at bounding box center [449, 291] width 206 height 17
type input "oLNE"
type input "[PERSON_NAME] t oLNE"
type input "oLN"
type input "[PERSON_NAME] t oLN"
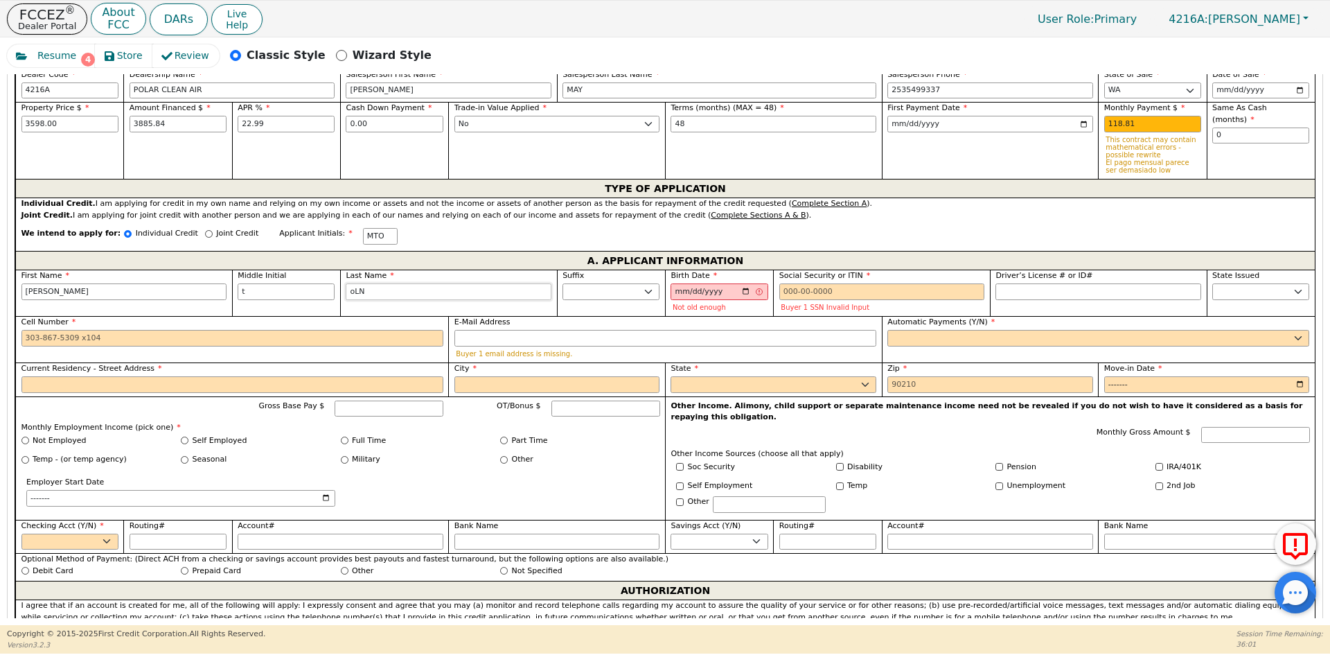
type input "oL"
type input "[PERSON_NAME] t oL"
type input "o"
type input "[PERSON_NAME] t o"
type input "MT"
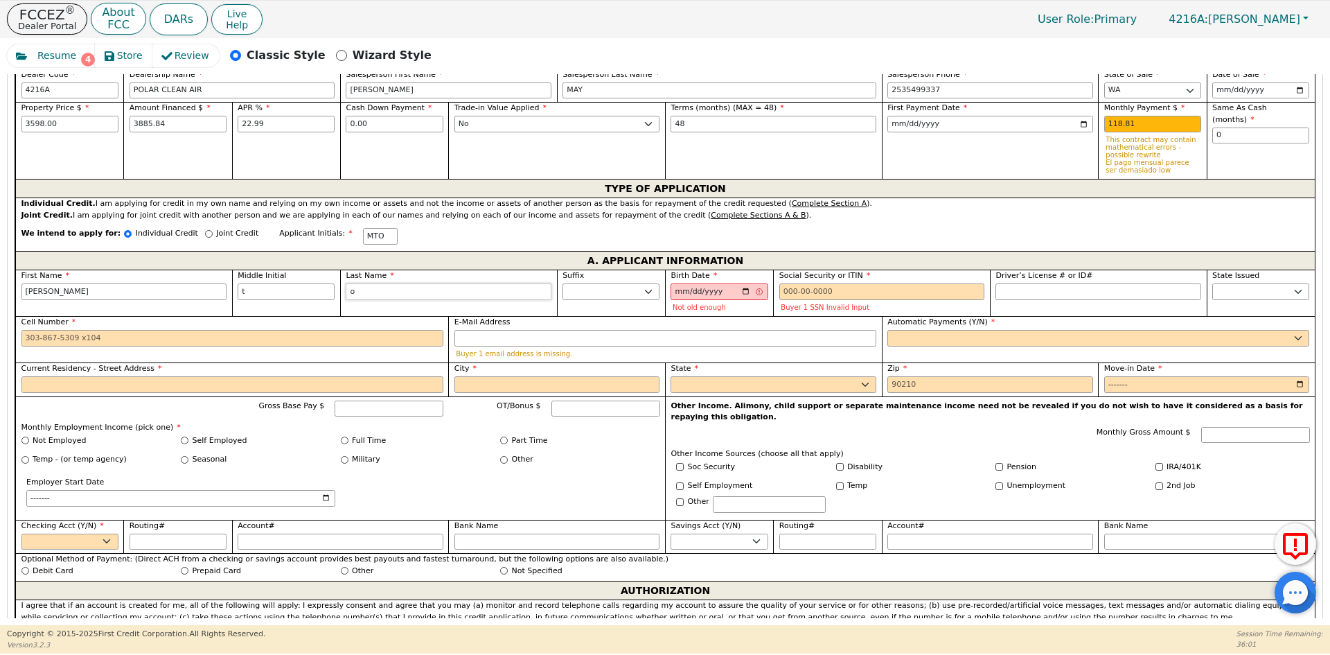
type input "[PERSON_NAME]"
type input "MTO"
type input "o"
type input "[PERSON_NAME] t o"
type input "ol"
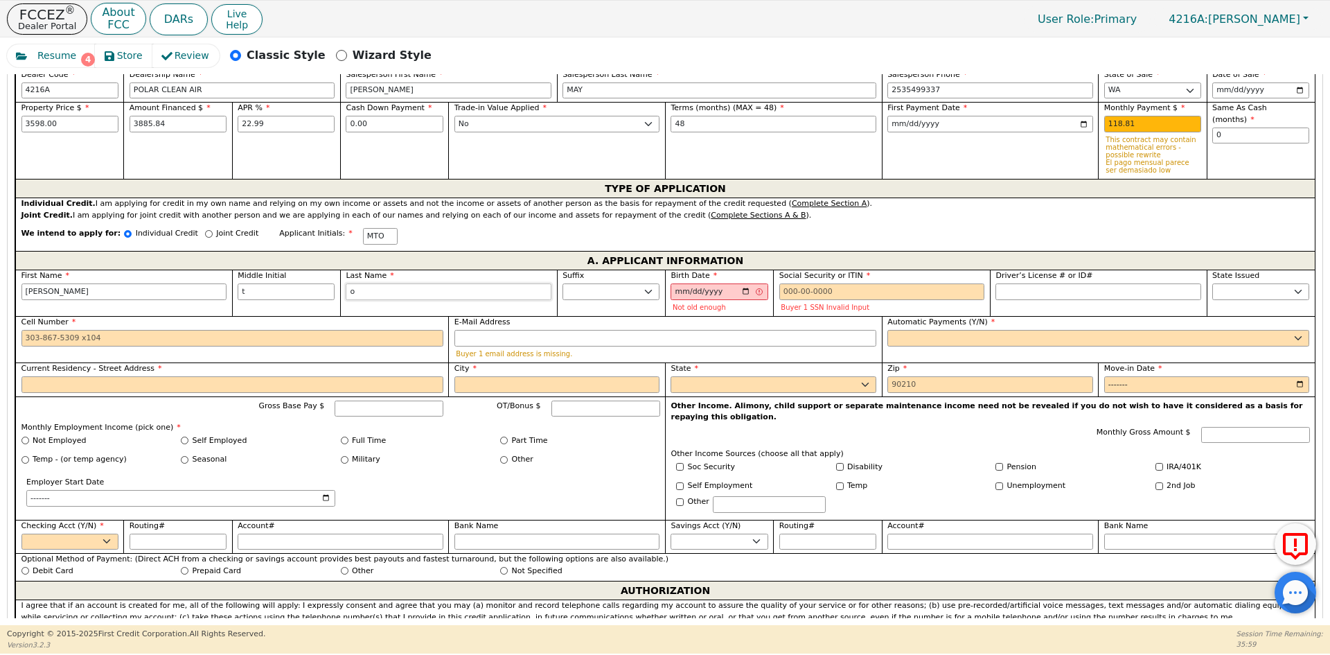
type input "[PERSON_NAME] t ol"
type input "o"
type input "[PERSON_NAME] t o"
type input "MT"
type input "[PERSON_NAME]"
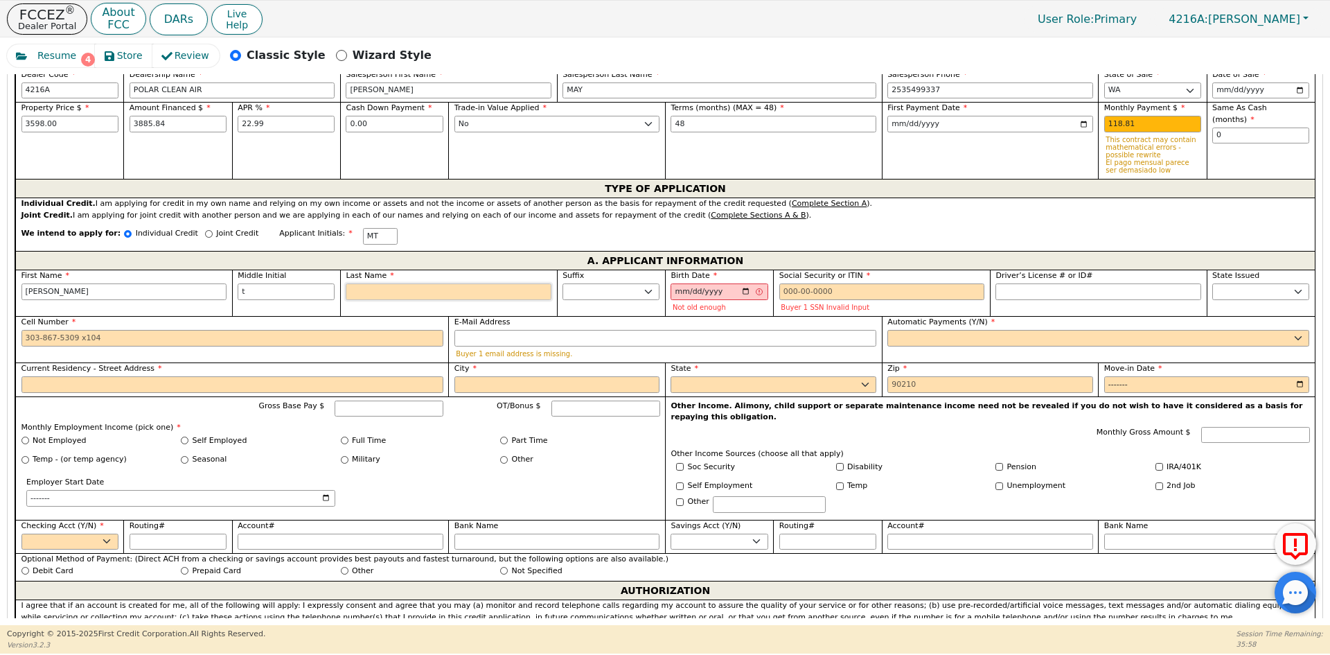
type input "MTO"
type input "O"
type input "[PERSON_NAME]"
type input "Ol"
type input "[PERSON_NAME]"
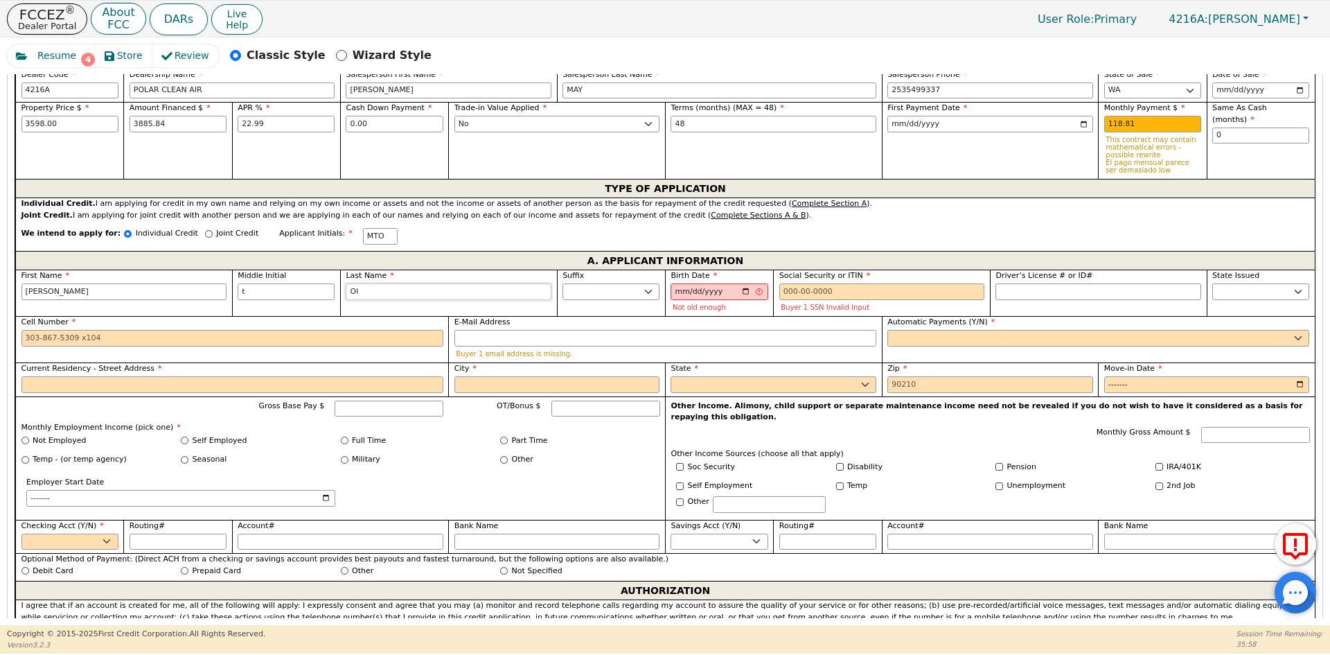
type input "Oln"
type input "[PERSON_NAME]"
type input "Olne"
type input "[PERSON_NAME]"
type input "Olney"
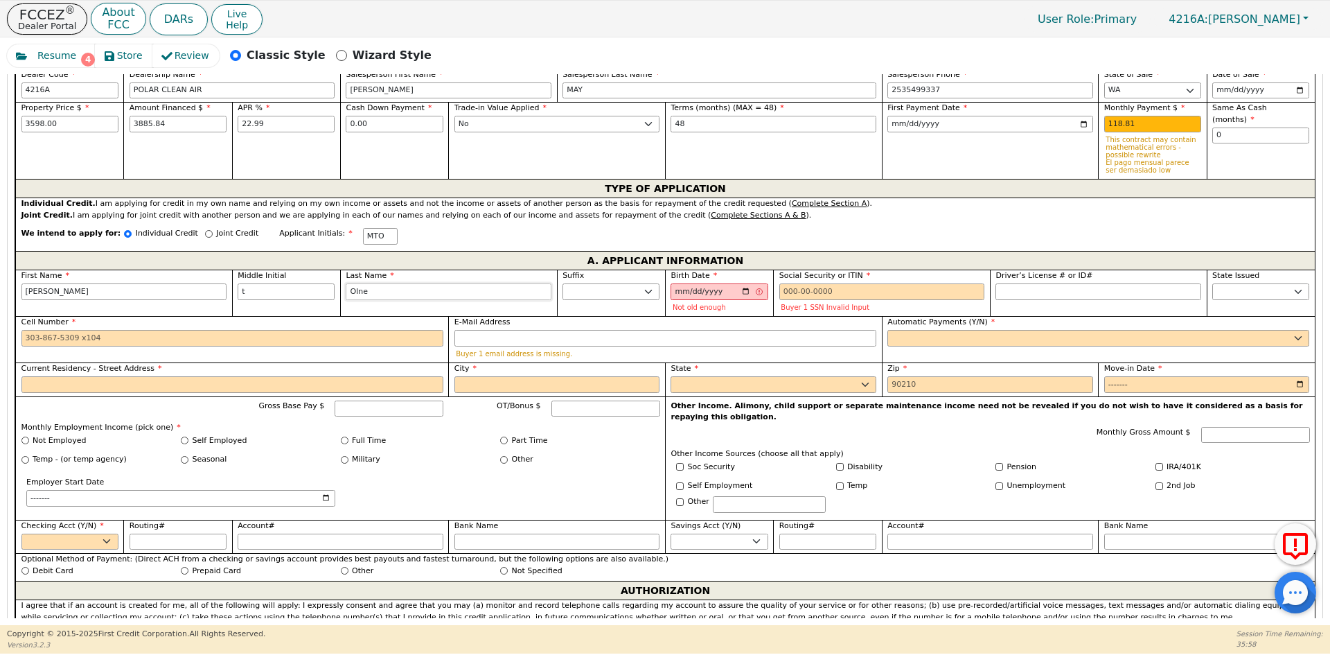
type input "[PERSON_NAME]"
type input "Olney"
click at [753, 291] on input "[DATE]" at bounding box center [718, 291] width 97 height 17
click at [722, 292] on input "[DATE]" at bounding box center [718, 291] width 97 height 17
click at [704, 292] on input "[DATE]" at bounding box center [718, 291] width 97 height 17
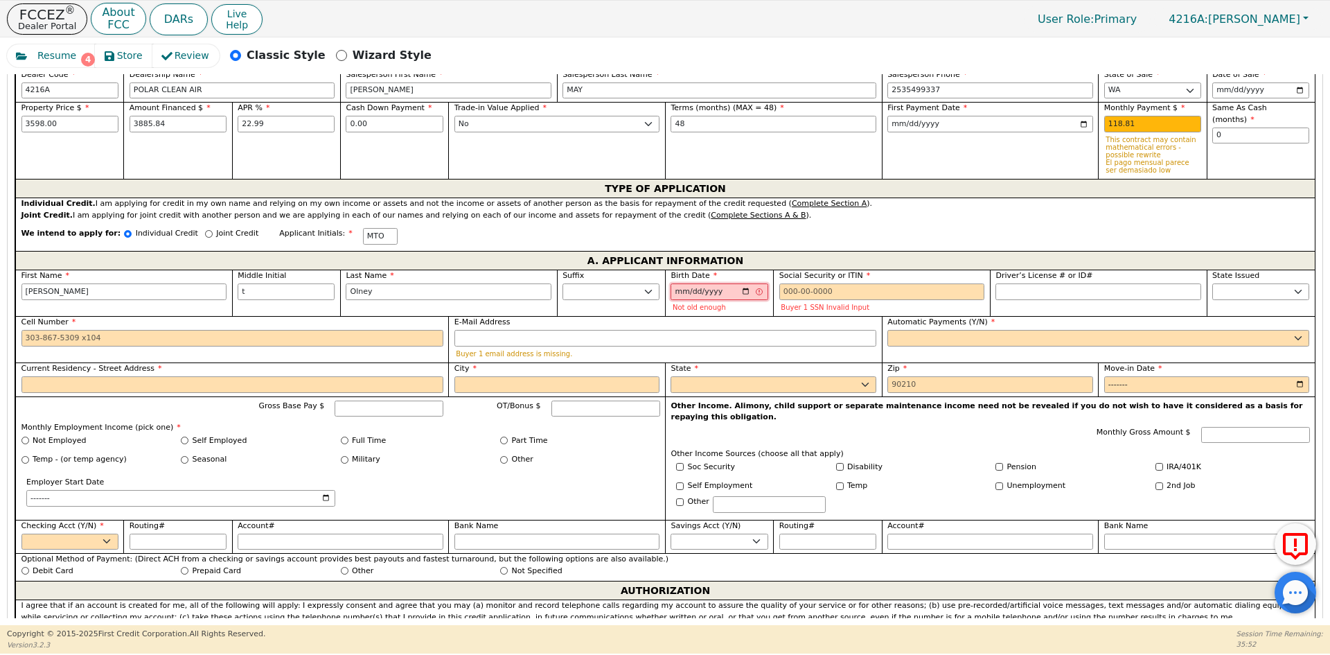
click at [738, 290] on input "[DATE]" at bounding box center [718, 291] width 97 height 17
type input "[DATE]"
click at [830, 286] on input "Social Security or ITIN" at bounding box center [882, 291] width 206 height 17
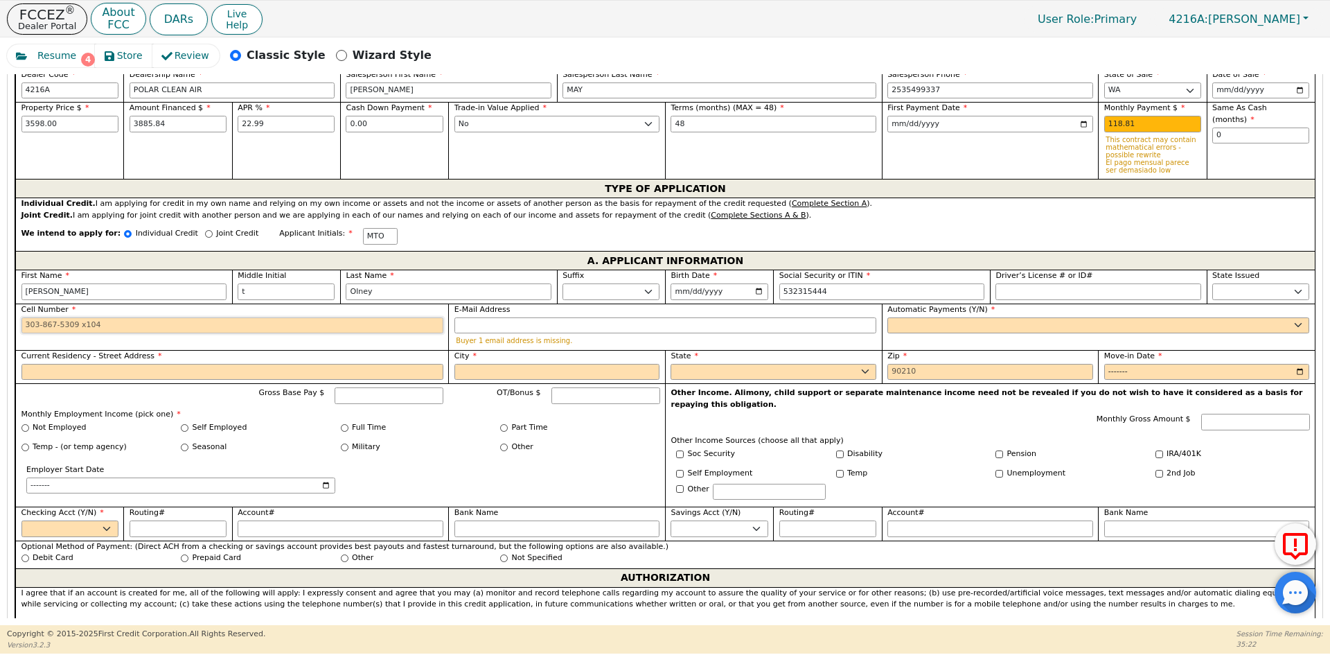
click at [129, 322] on input "Cell Number" at bounding box center [232, 325] width 422 height 17
type input "***-**-5444"
type input "[PHONE_NUMBER]"
click at [533, 325] on input "E-Mail Address" at bounding box center [665, 325] width 422 height 17
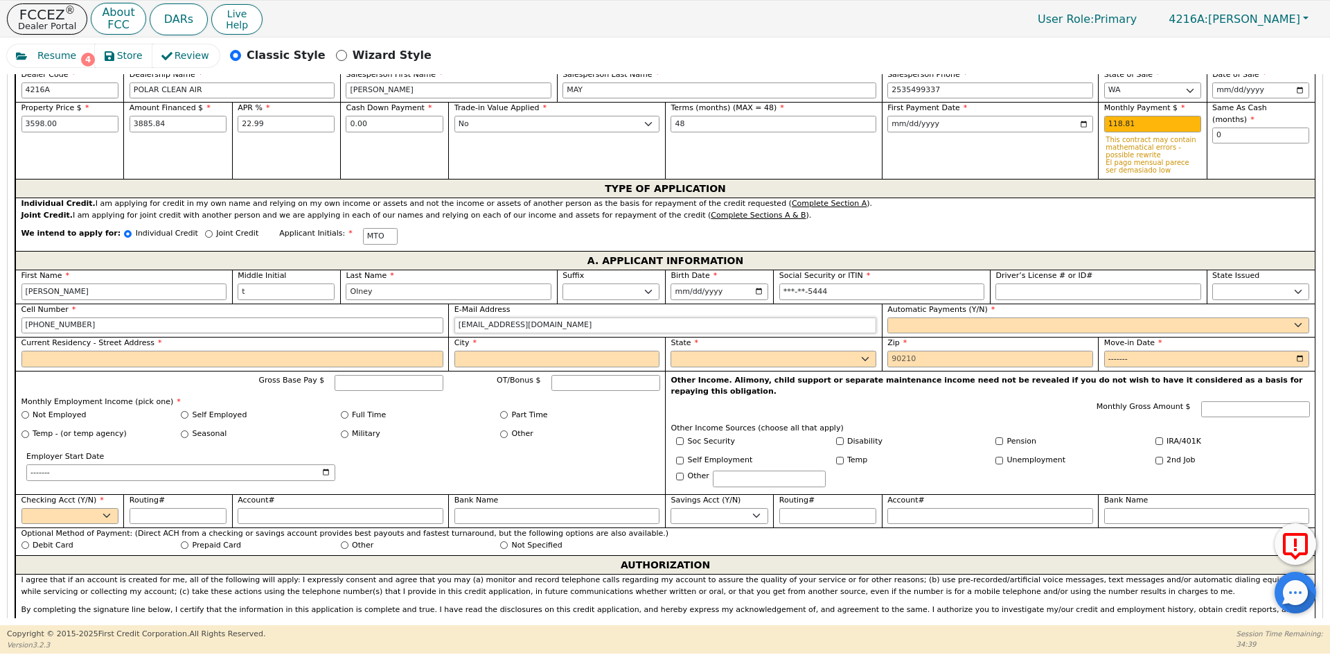
type input "[EMAIL_ADDRESS][DOMAIN_NAME]"
click at [918, 321] on select "Yes No" at bounding box center [1098, 325] width 422 height 17
select select "y"
click at [887, 317] on select "Yes No" at bounding box center [1098, 325] width 422 height 17
type input "[PERSON_NAME]"
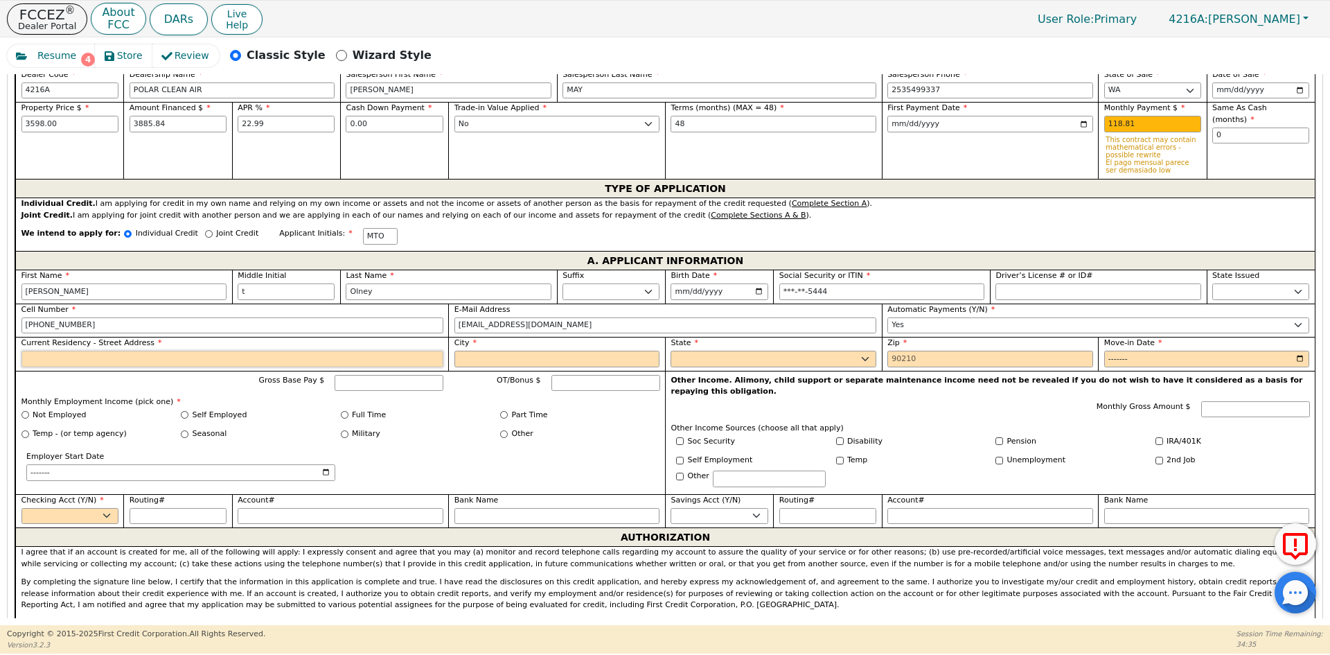
click at [124, 358] on input "Current Residency - Street Address" at bounding box center [232, 358] width 422 height 17
type input "[STREET_ADDRESS][PERSON_NAME]"
click at [487, 358] on input "City" at bounding box center [557, 358] width 206 height 17
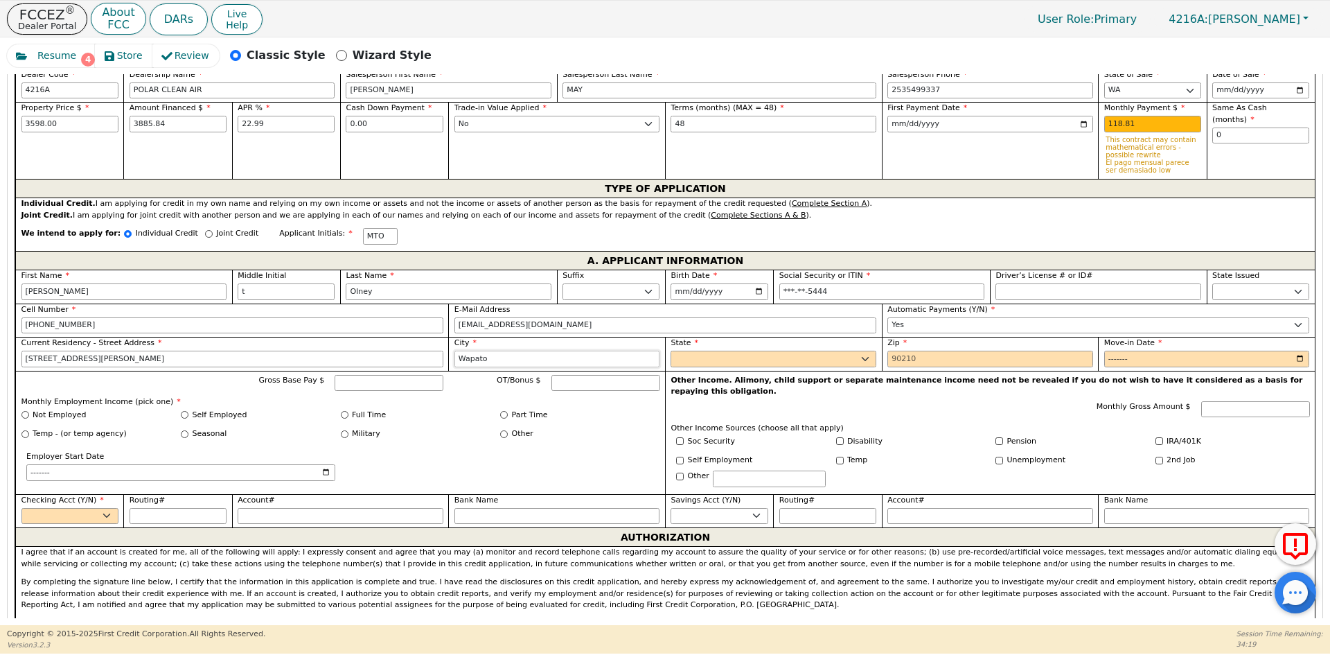
type input "Wapato"
click at [747, 357] on select "AK AL AR AZ CA CO CT DC DE FL [GEOGRAPHIC_DATA] HI IA ID IL IN KS [GEOGRAPHIC_D…" at bounding box center [773, 358] width 206 height 17
select select "WA"
click at [670, 350] on select "AK AL AR AZ CA CO CT DC DE FL [GEOGRAPHIC_DATA] HI IA ID IL IN KS [GEOGRAPHIC_D…" at bounding box center [773, 358] width 206 height 17
click at [907, 366] on input "Zip" at bounding box center [990, 358] width 206 height 17
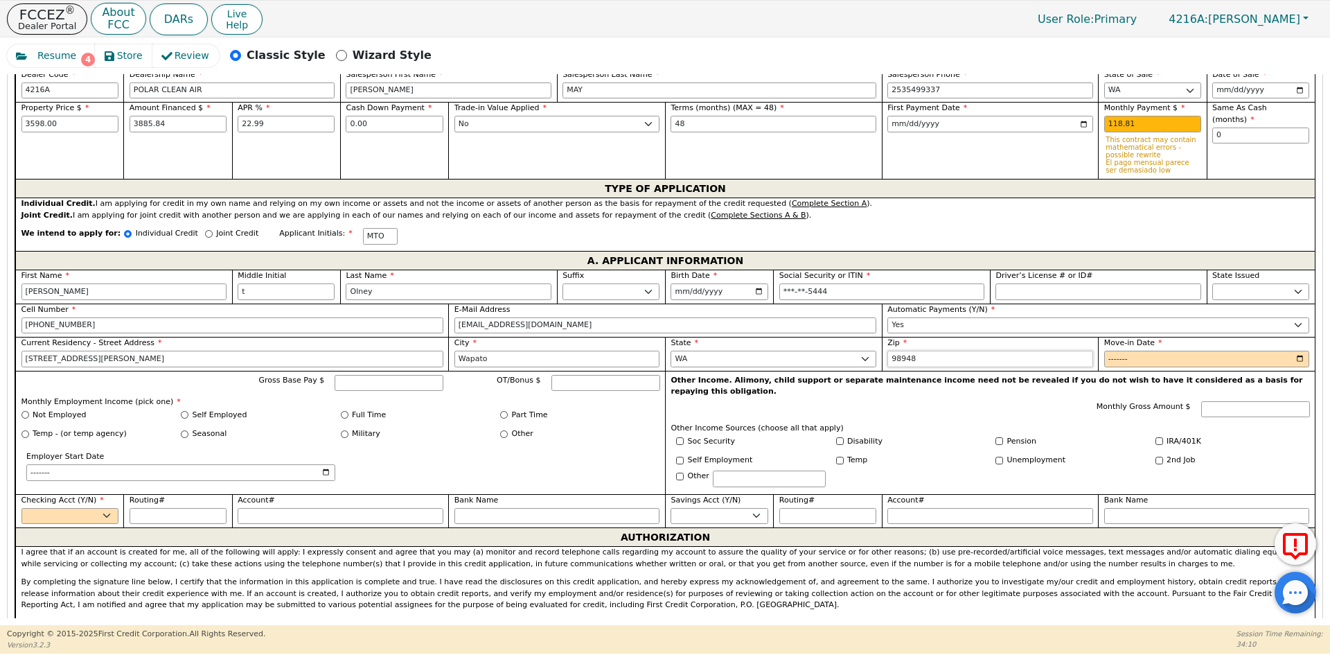
type input "98948"
click at [1297, 360] on input "Move-in Date" at bounding box center [1207, 358] width 206 height 17
click at [1173, 360] on input "Move-in Date" at bounding box center [1207, 358] width 206 height 17
click at [1296, 357] on input "Move-in Date" at bounding box center [1207, 358] width 206 height 17
type input "2018-01"
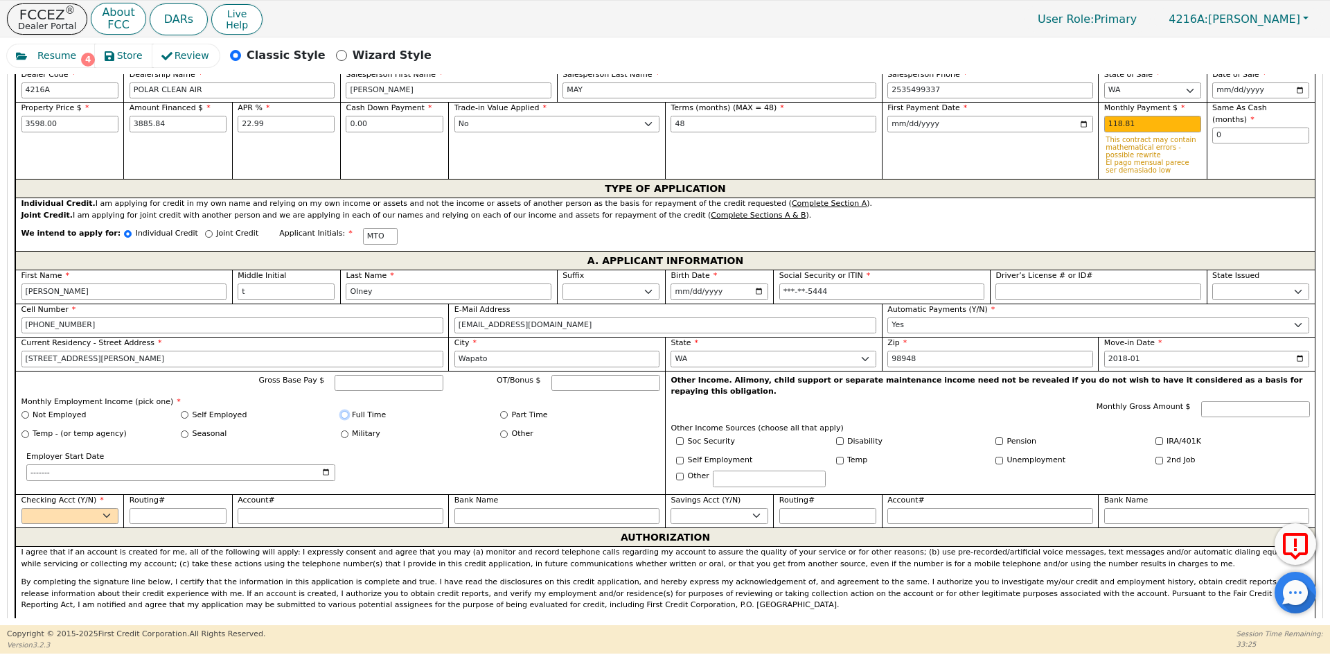
click at [344, 416] on input "Full Time" at bounding box center [345, 415] width 8 height 8
radio input "true"
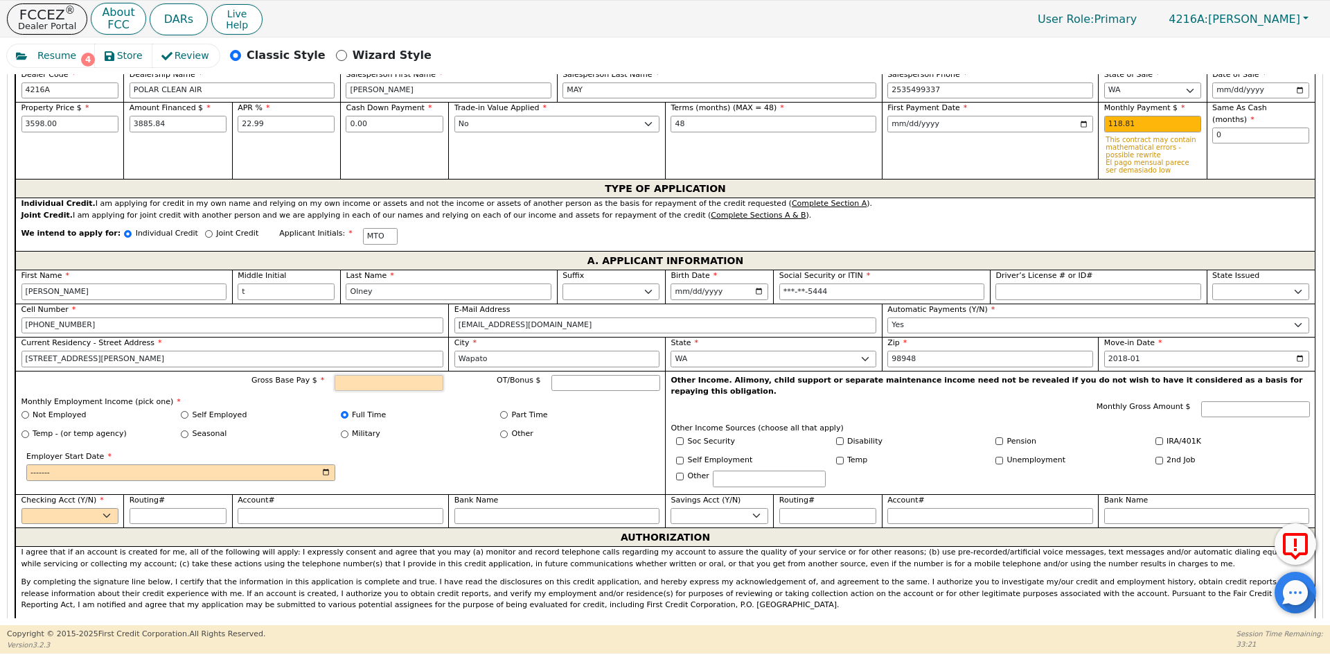
click at [376, 384] on input "Gross Base Pay $" at bounding box center [389, 383] width 109 height 17
type input "3000.00"
click at [100, 508] on select "Yes No" at bounding box center [69, 516] width 97 height 17
select select "y"
click at [21, 508] on select "Yes No" at bounding box center [69, 516] width 97 height 17
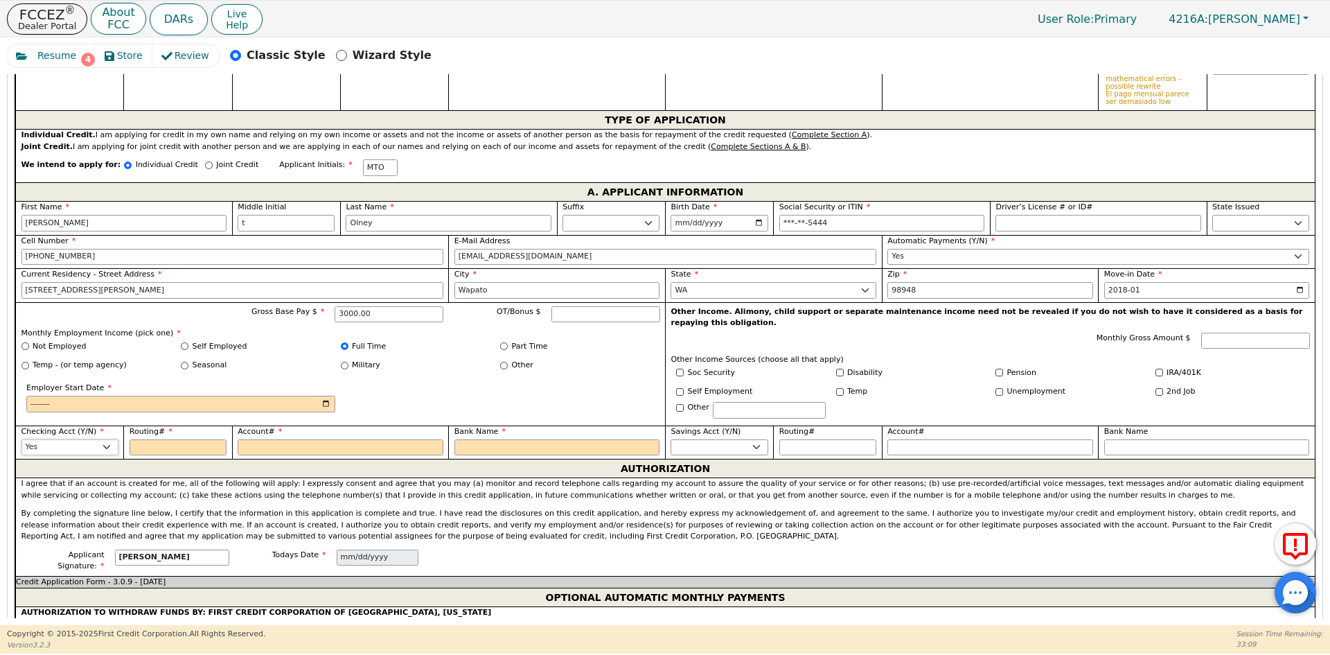
scroll to position [773, 0]
click at [197, 442] on input "Routing#" at bounding box center [178, 446] width 97 height 17
type input "1"
type input "*"
type input "10"
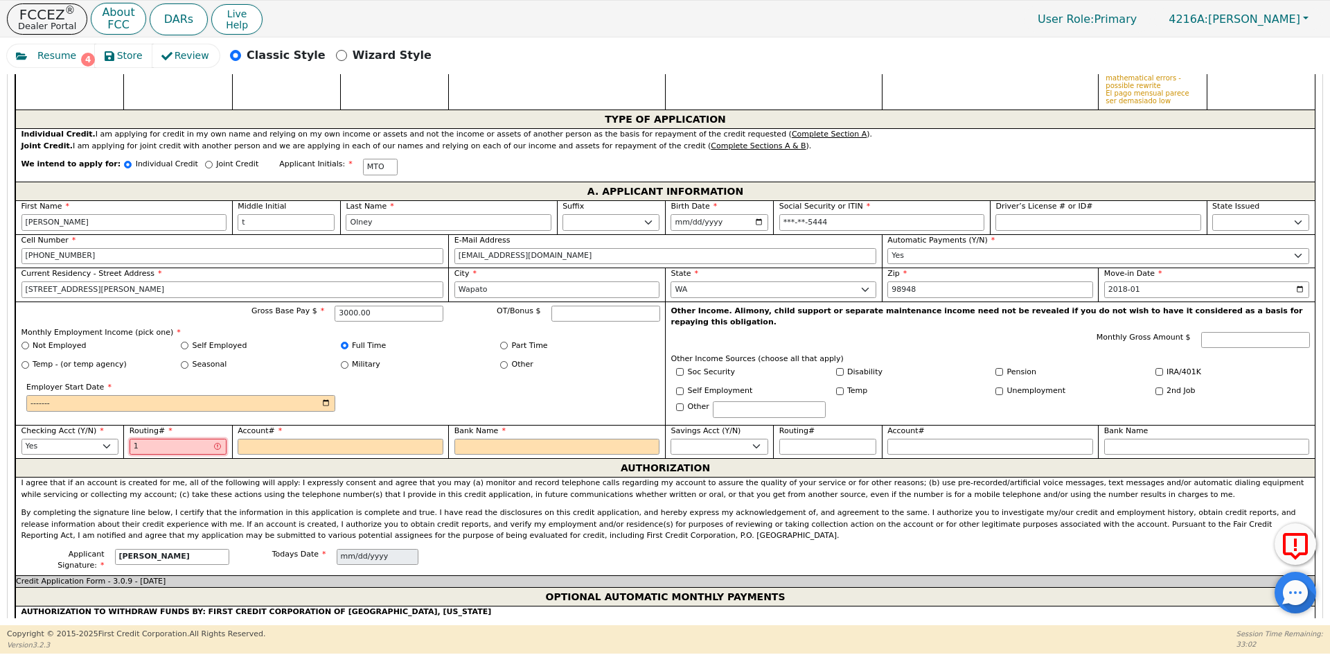
type input "**"
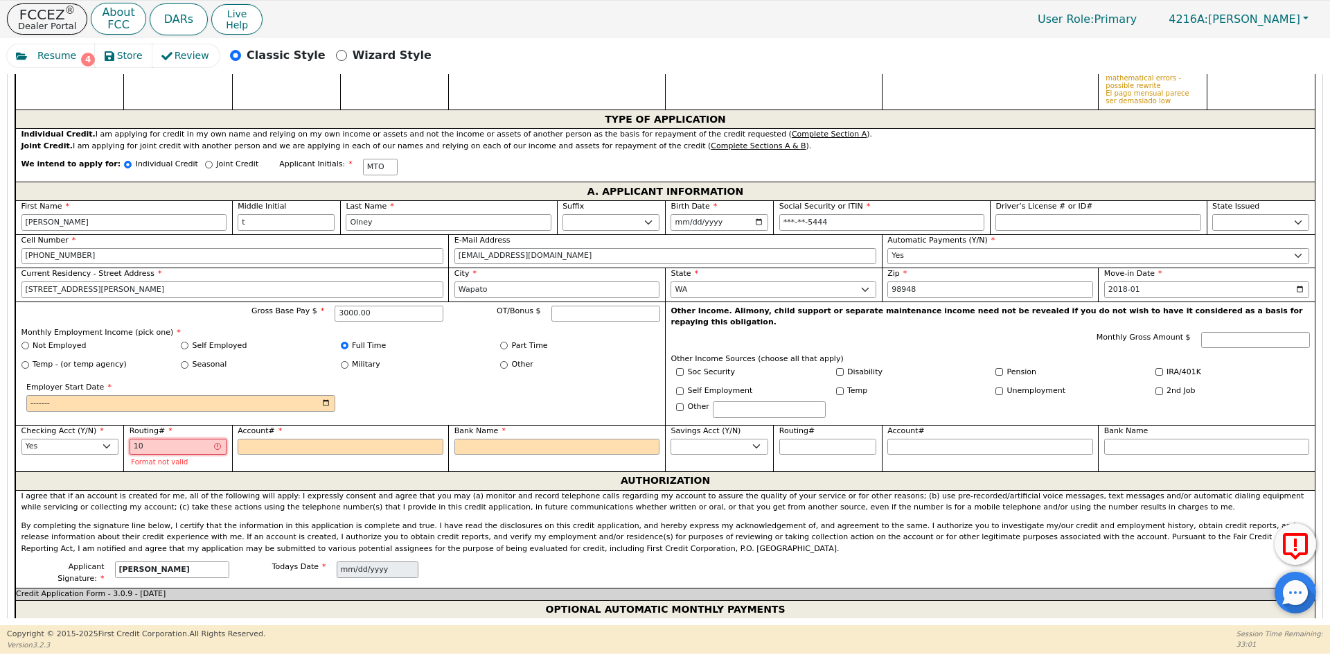
type input "103"
type input "***"
type input "1031"
type input "****"
type input "10310"
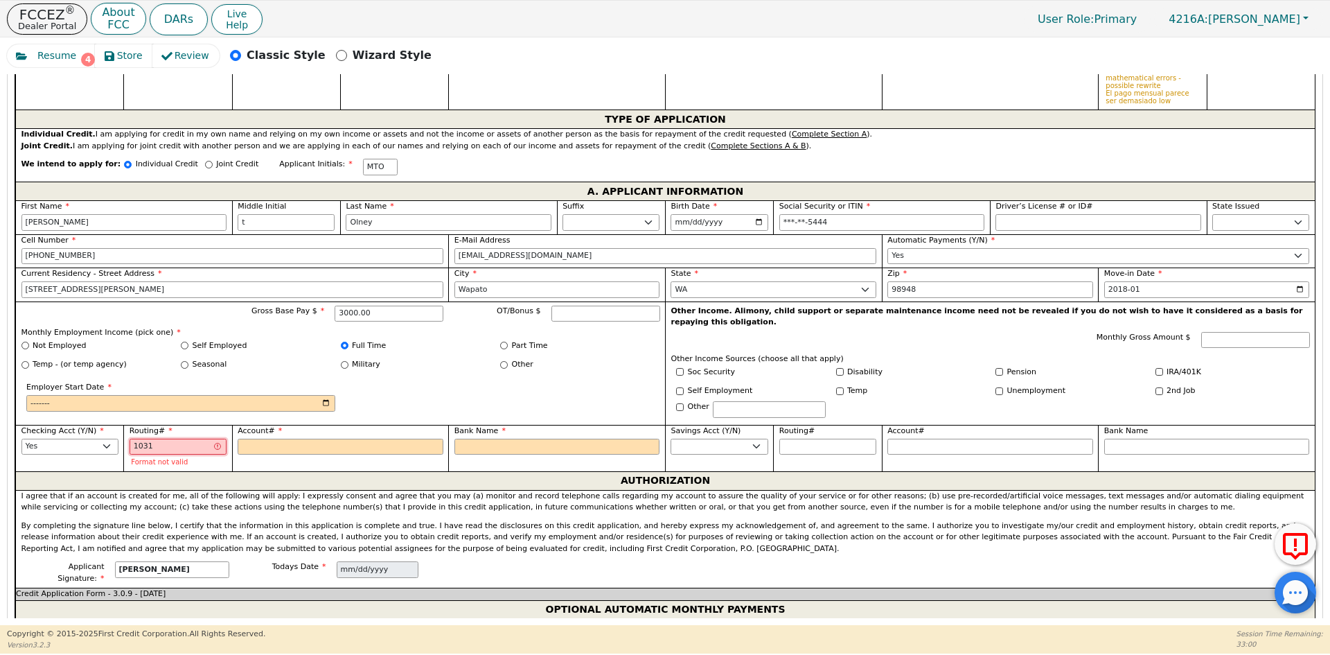
type input "*****"
type input "103100"
type input "******"
type input "1031001"
type input "*******"
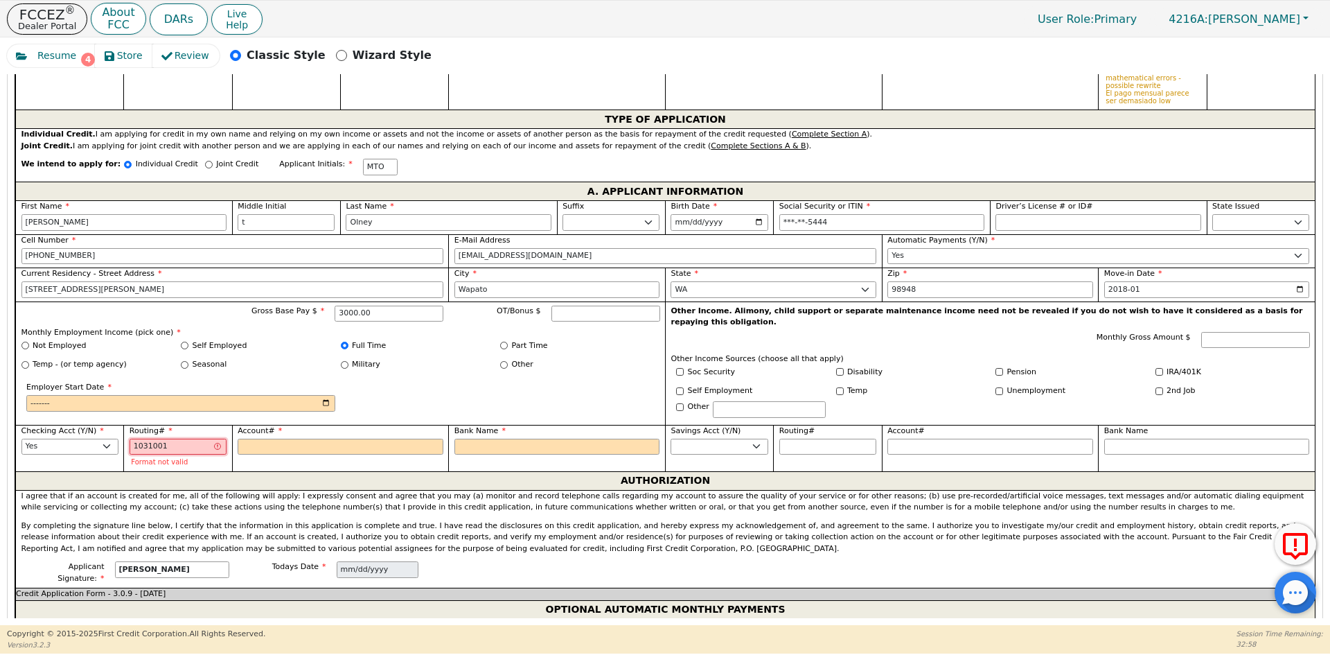
type input "10310019"
type input "********"
type input "103100195"
type input "*********"
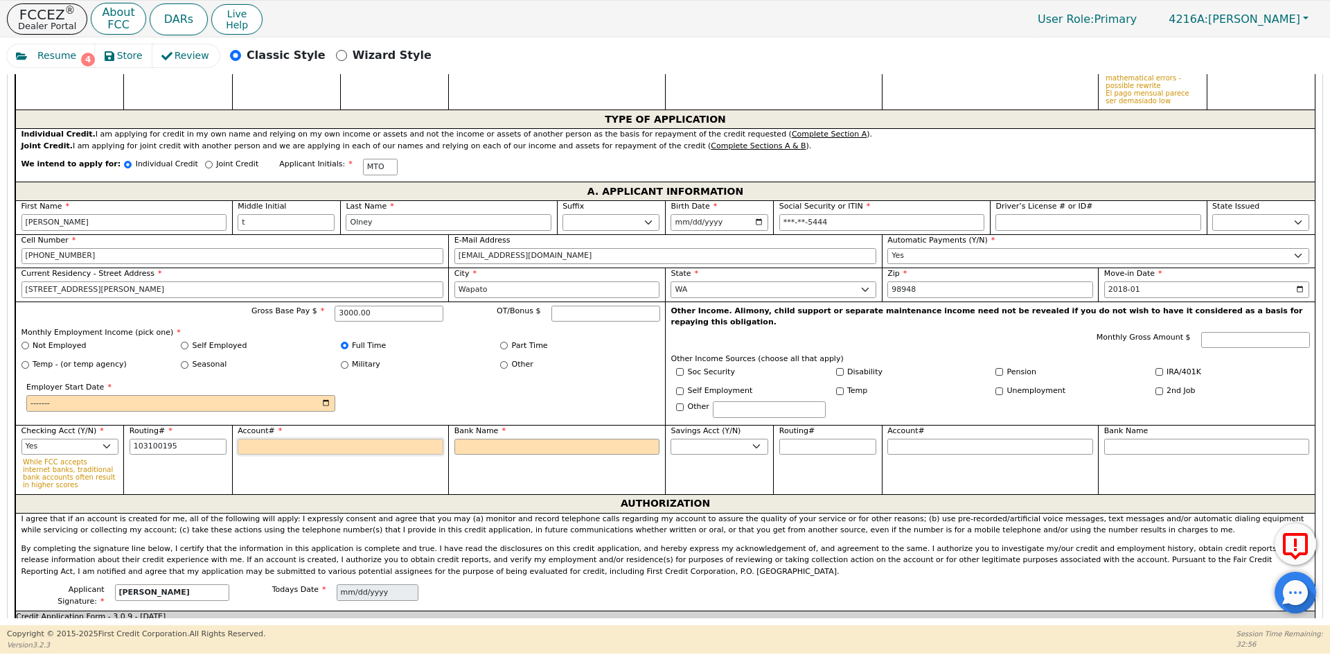
type input "*********"
click at [261, 441] on input "Account#" at bounding box center [341, 446] width 206 height 17
type input "2"
type input "*"
type input "24"
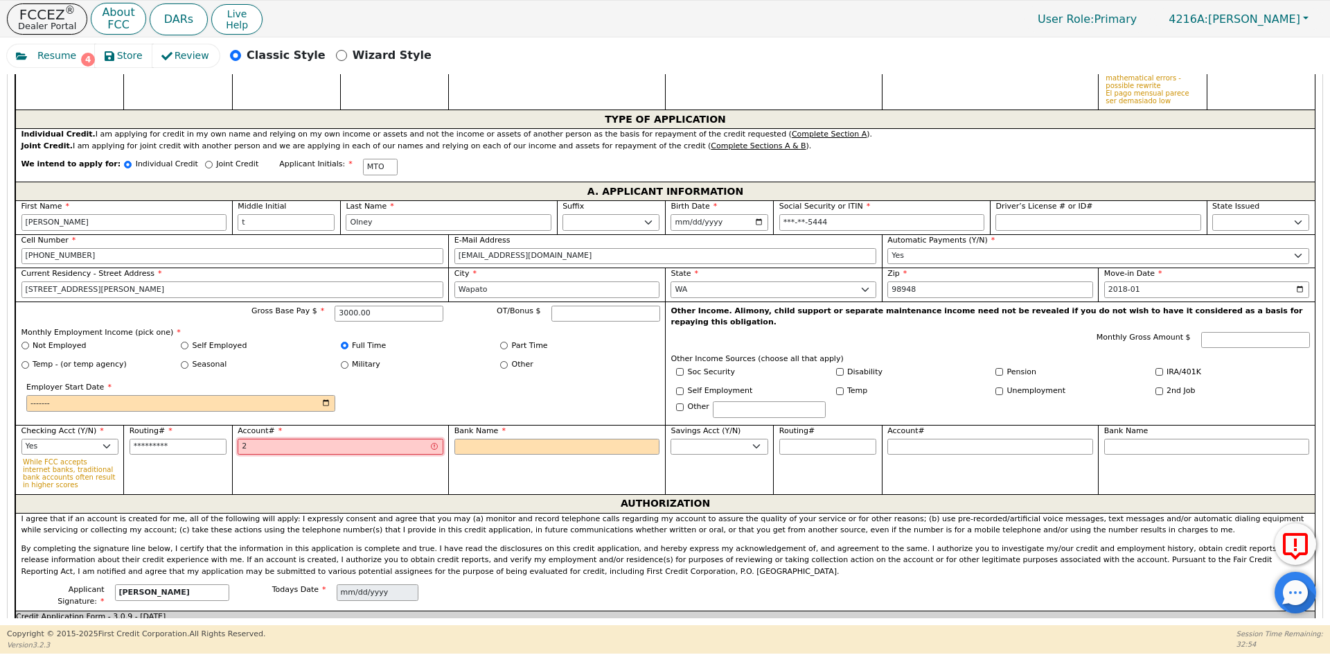
type input "**"
type input "248"
type input "***"
type input "2481"
type input "****"
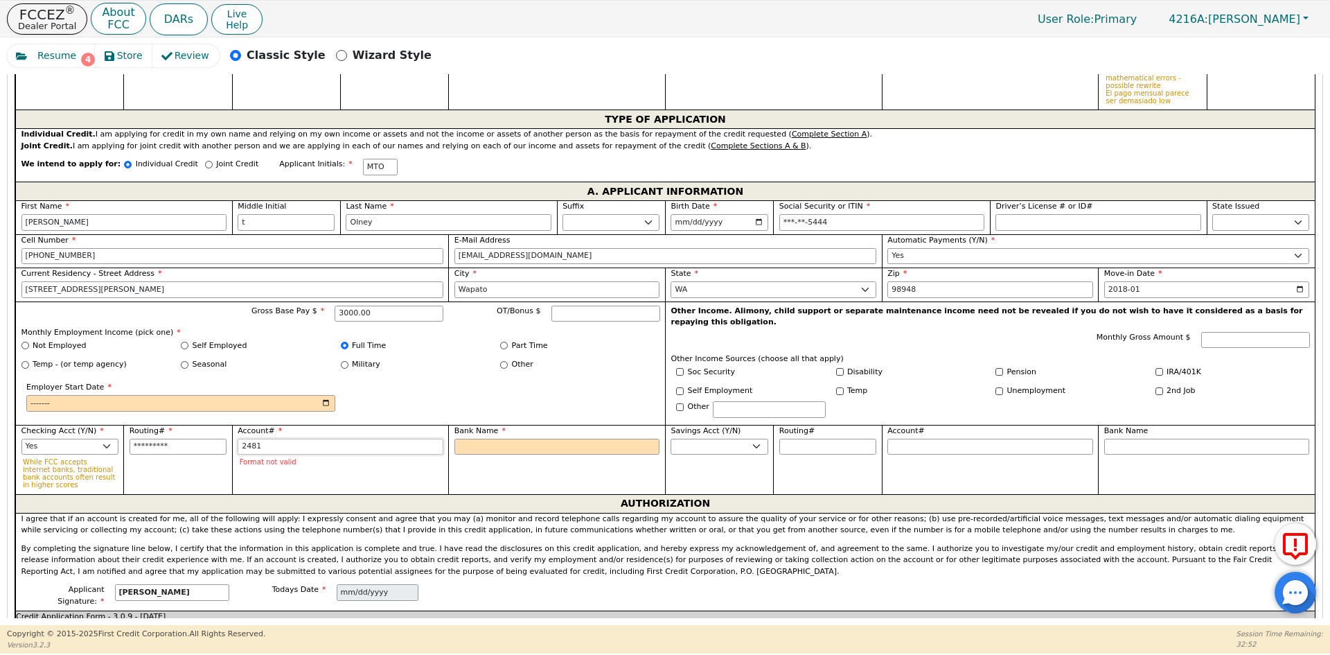
type input "24810"
type input "*****"
type input "248106"
type input "******"
type input "2481067"
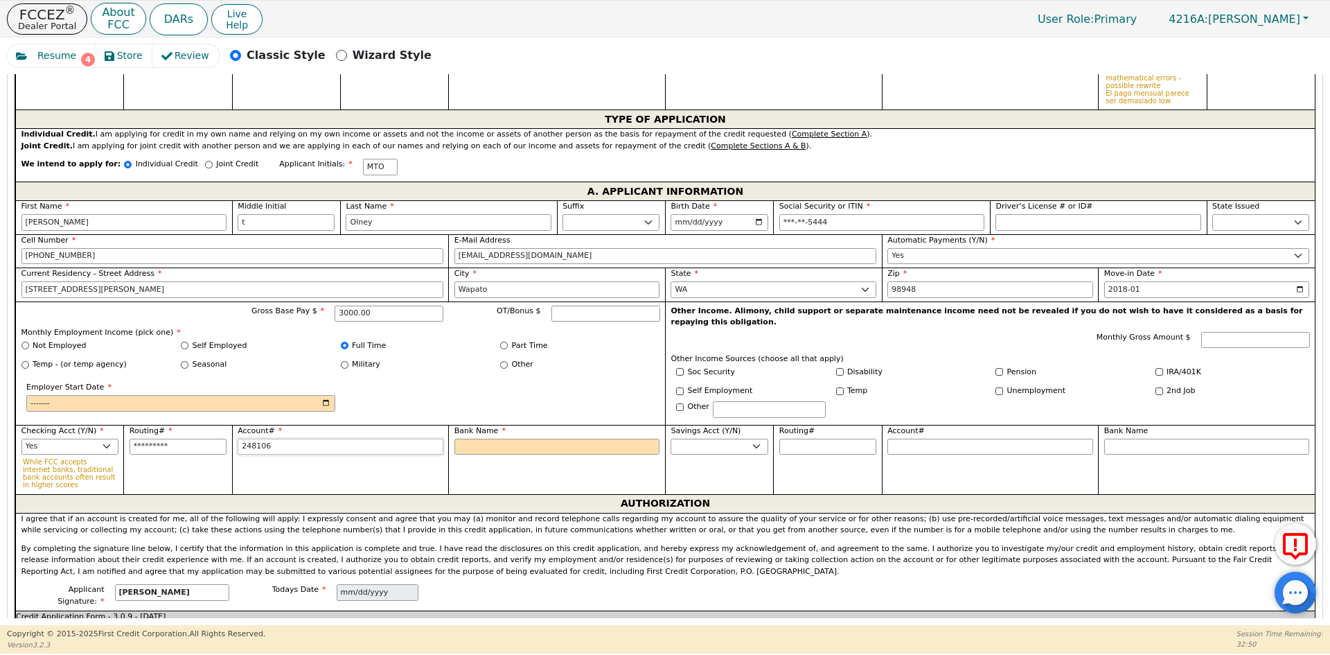
type input "*******"
type input "24810673"
type input "********"
type input "248106733"
type input "*********"
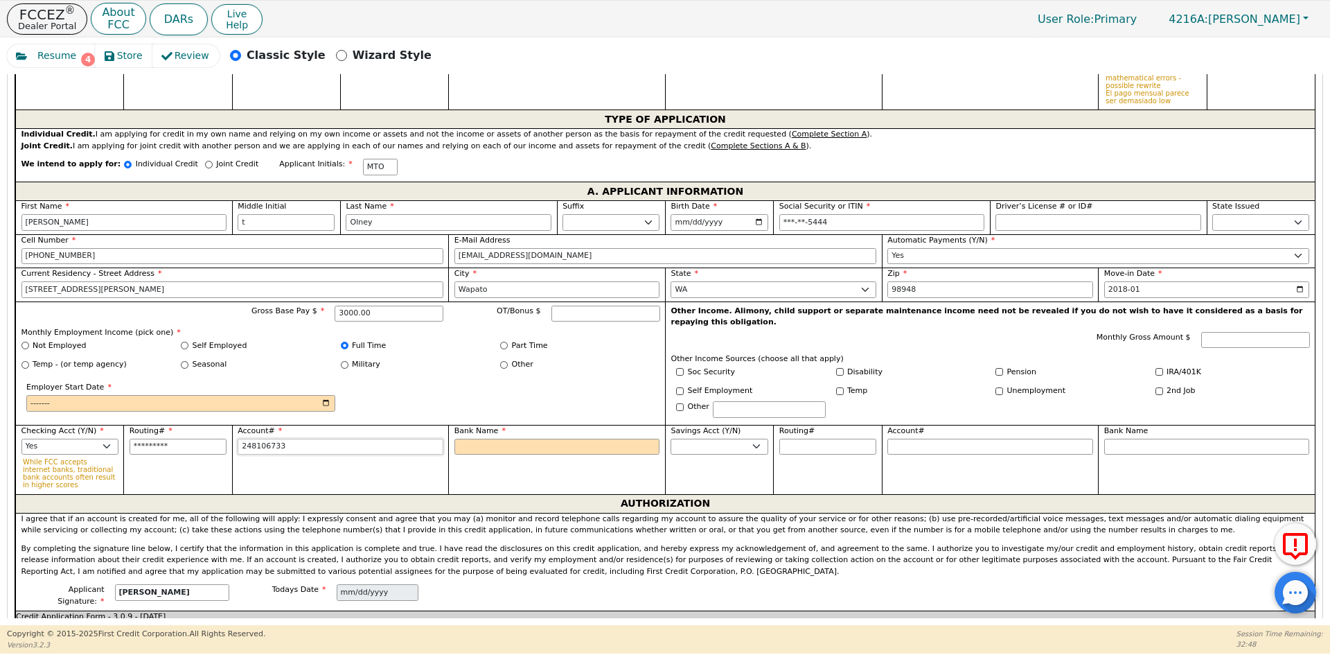
type input "2481067338"
type input "**********"
type input "24810673381"
type input "**********"
type input "248106733814"
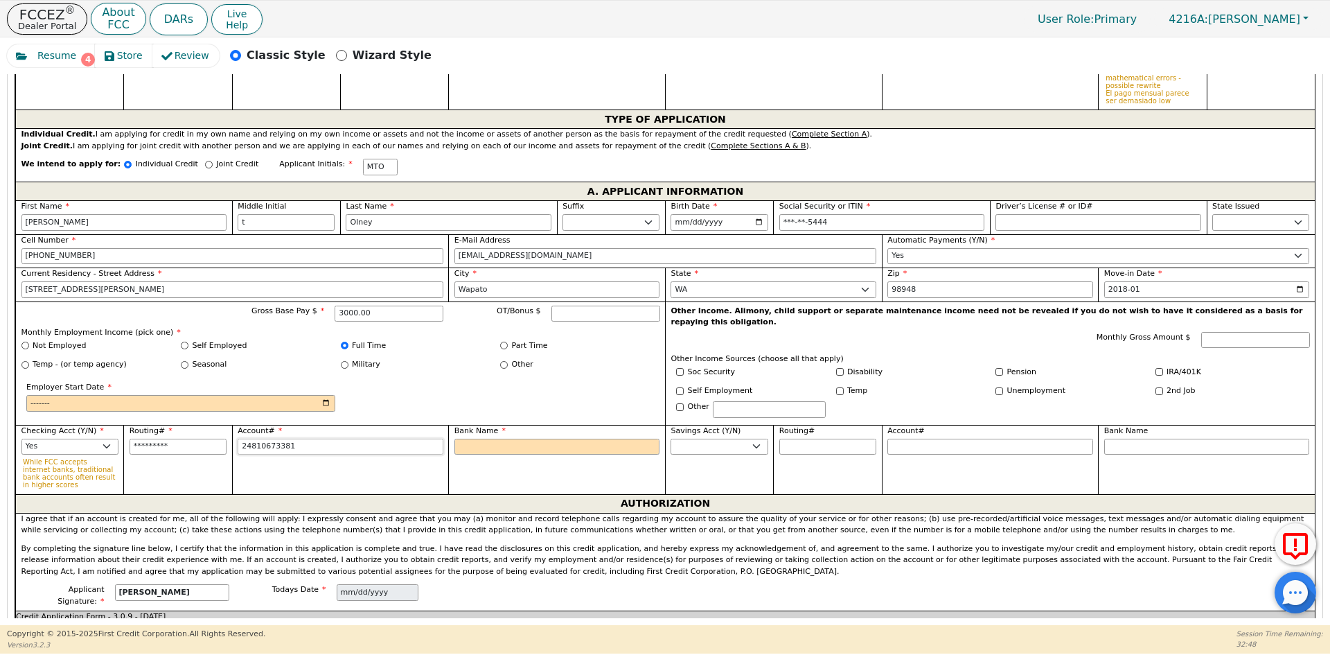
type input "**********"
click at [466, 438] on input "Bank Name" at bounding box center [557, 446] width 206 height 17
type input "S"
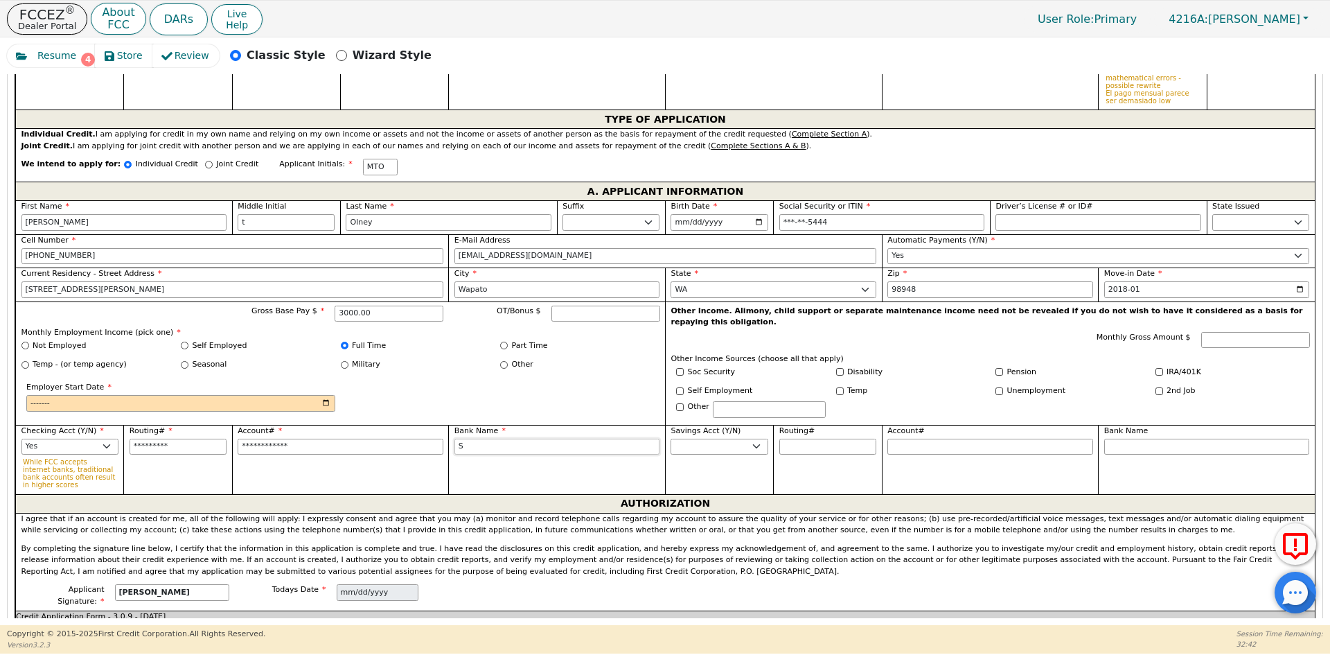
type input "St"
type input "Str"
type input "Stri"
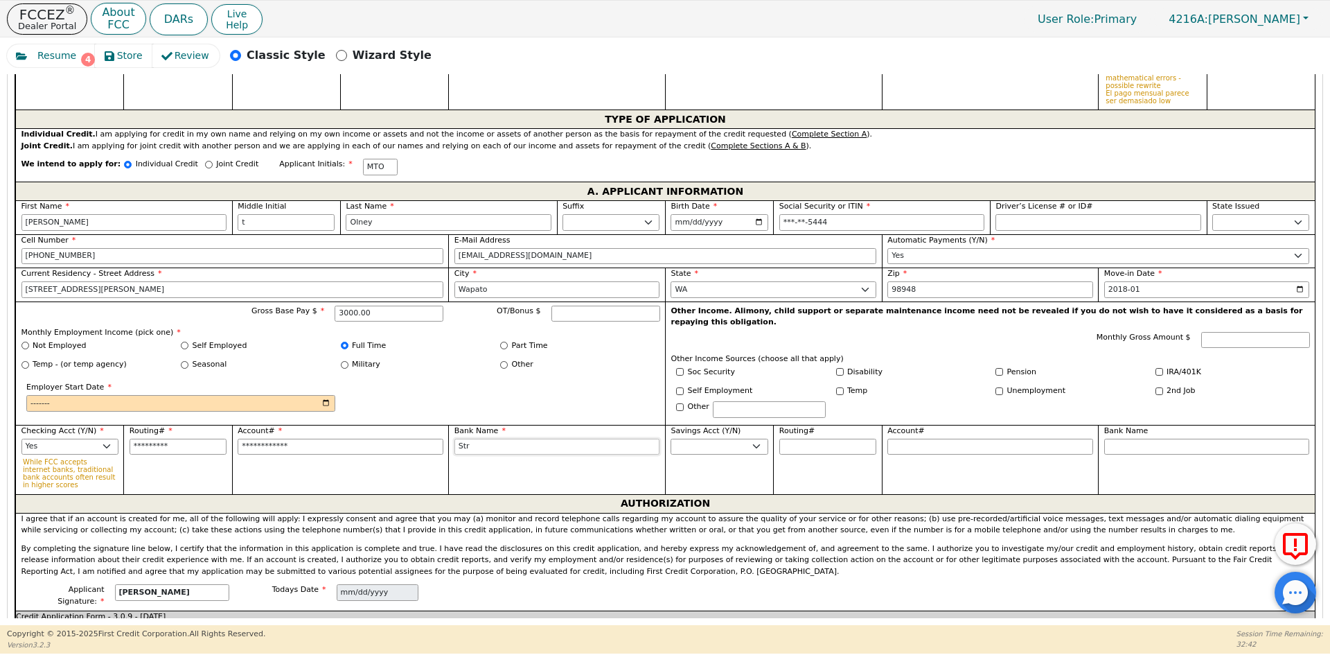
type input "Stri"
type input "Strid"
type input "Stride"
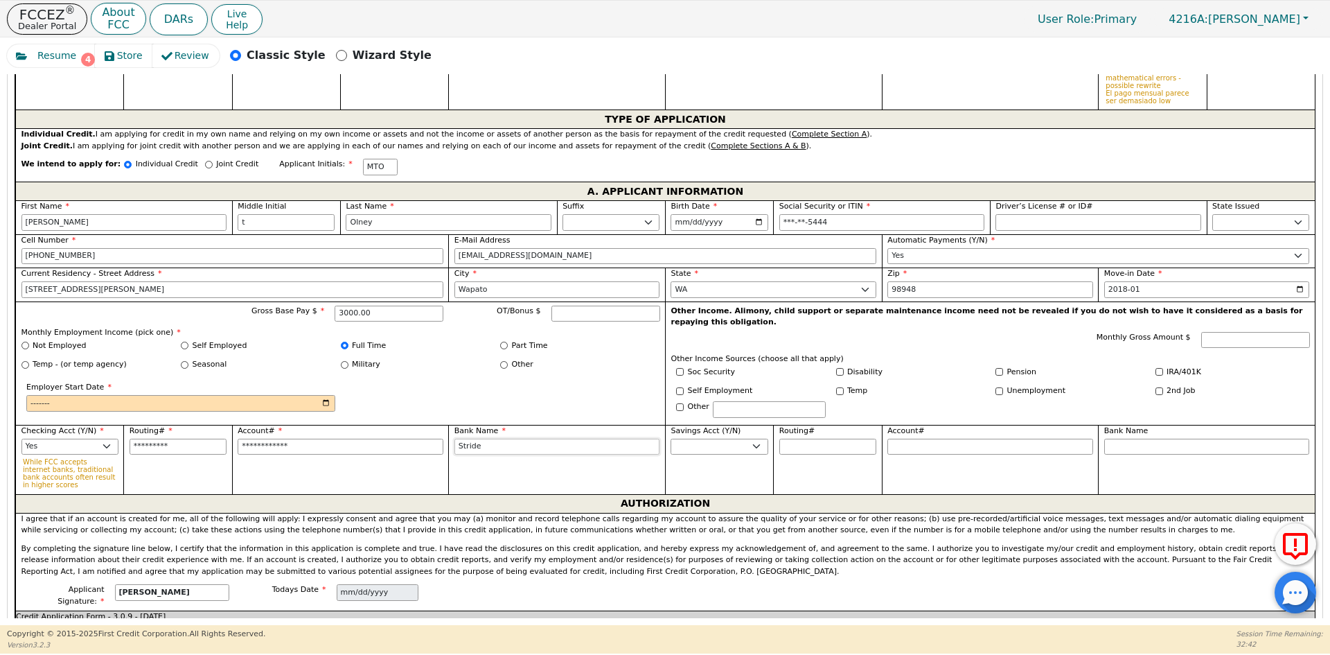
type input "Stride"
type input "Stride B"
type input "Stride Ba"
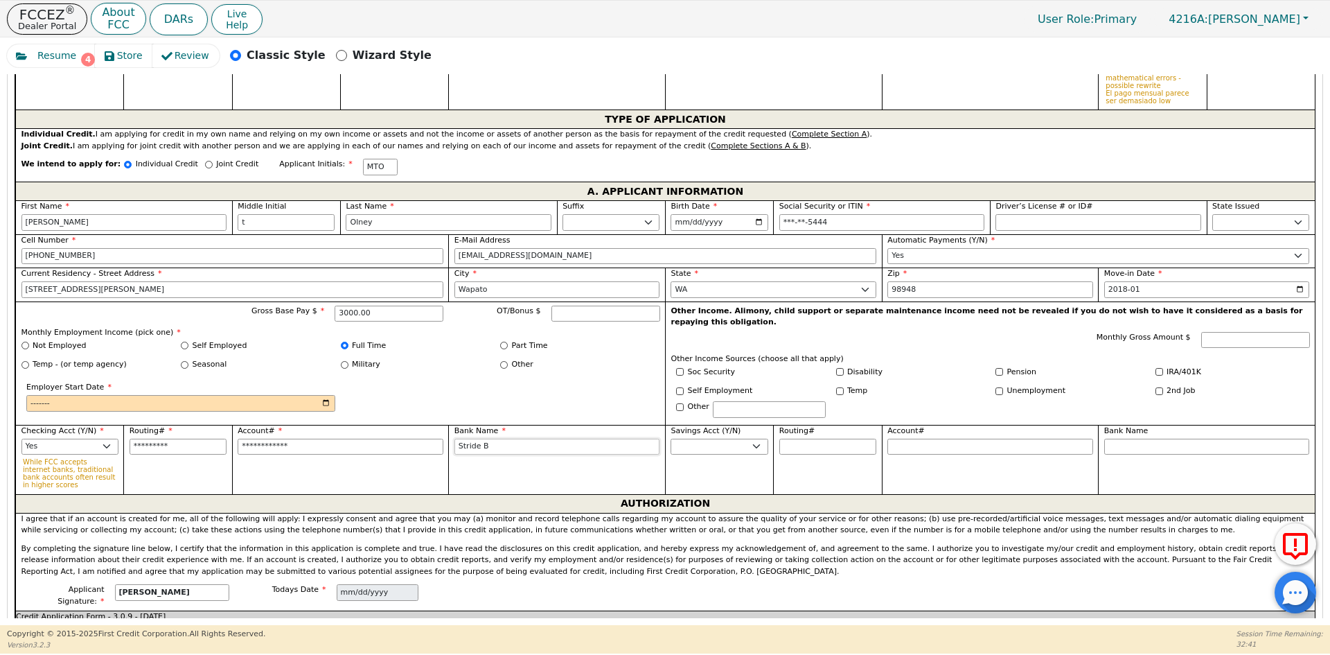
type input "Stride Ba"
type input "Stride Ban"
type input "Stride Bank"
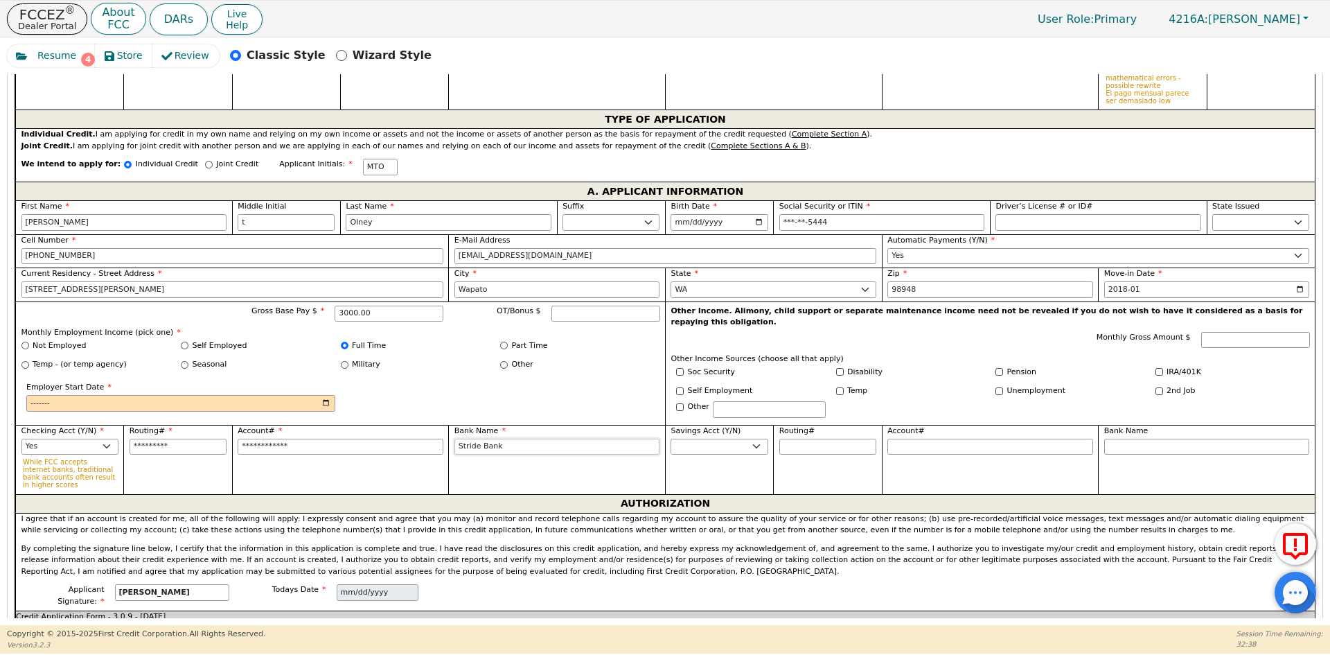
type input "Stride Bank"
click at [326, 399] on input "Employer Start Date" at bounding box center [180, 403] width 309 height 17
type input "2018-01"
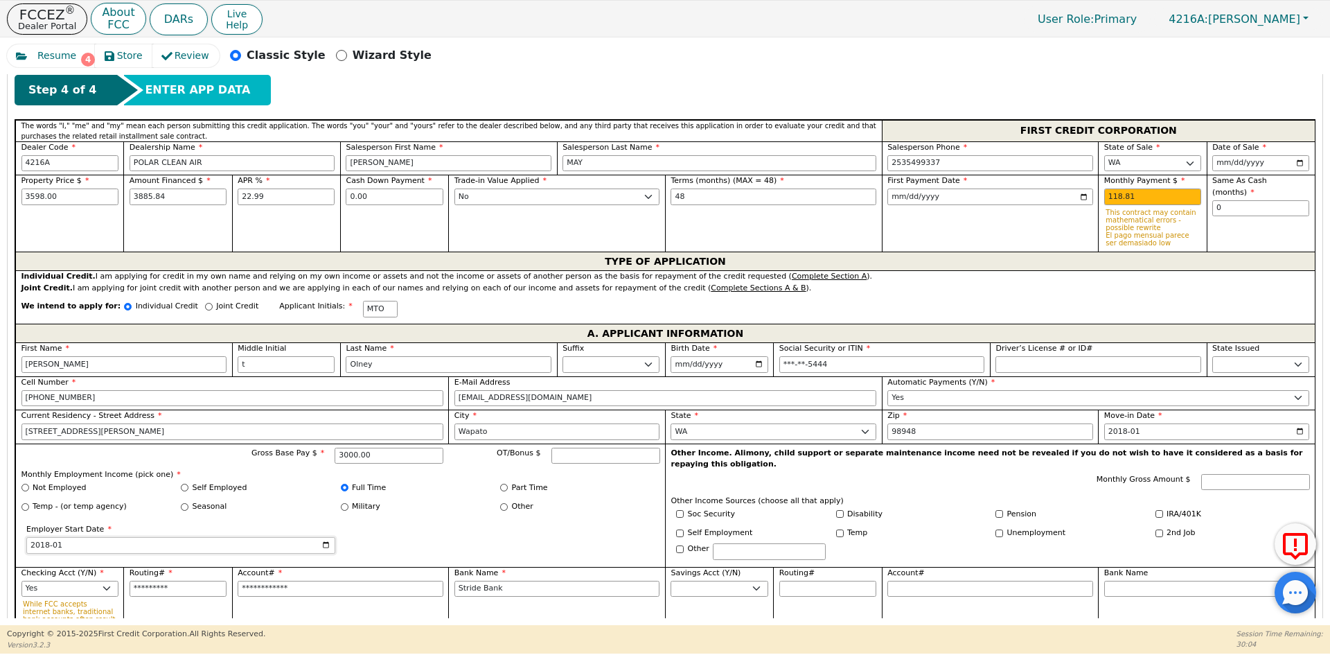
scroll to position [834, 0]
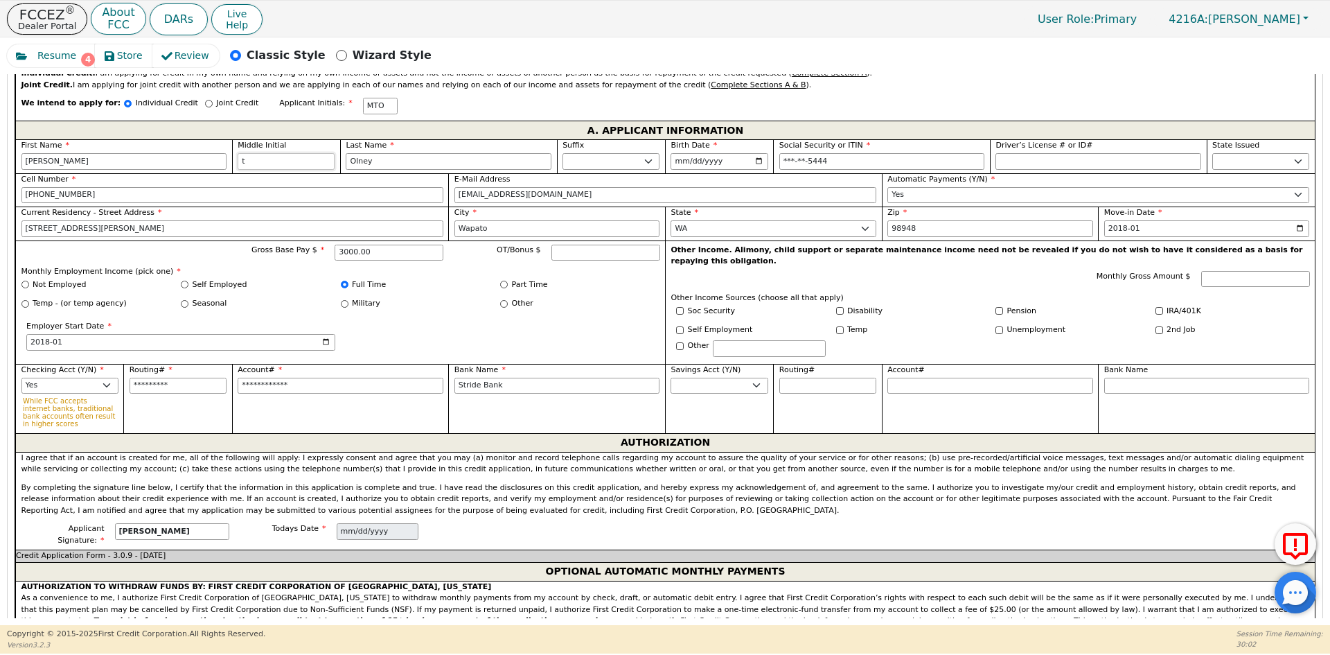
click at [268, 166] on input "t" at bounding box center [286, 161] width 97 height 17
type input "MO"
type input "[PERSON_NAME]"
type input "MTO"
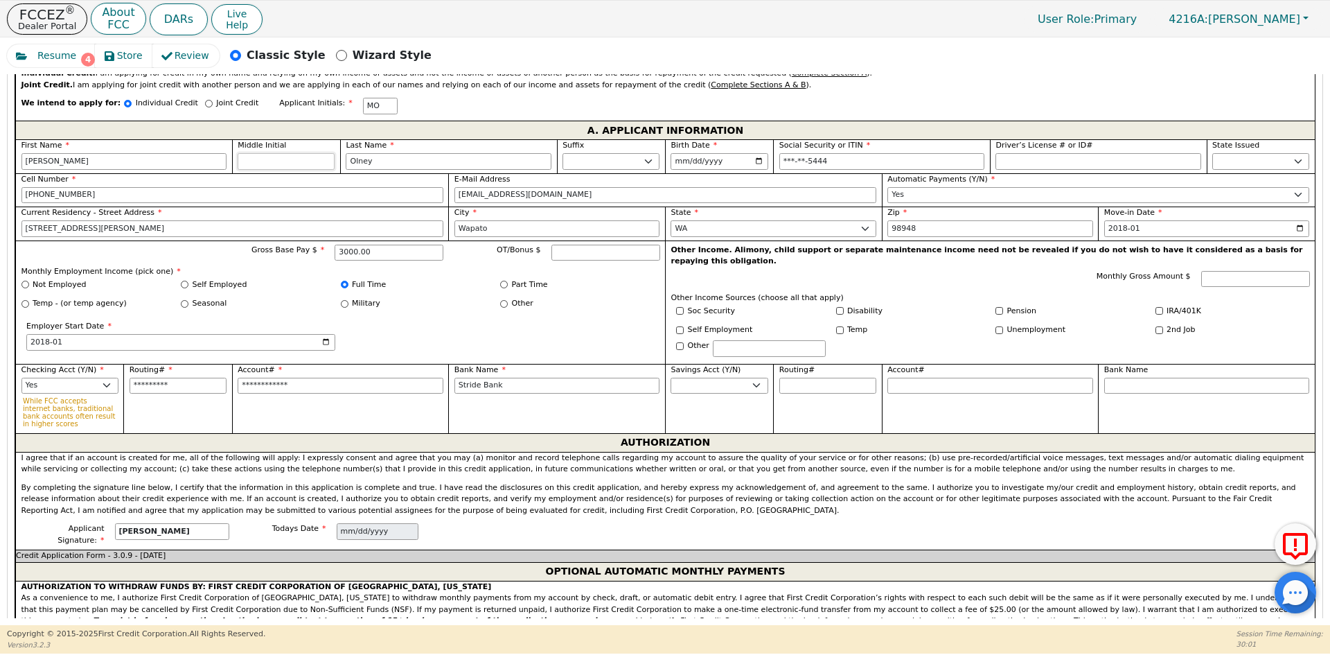
type input "T"
type input "[PERSON_NAME]"
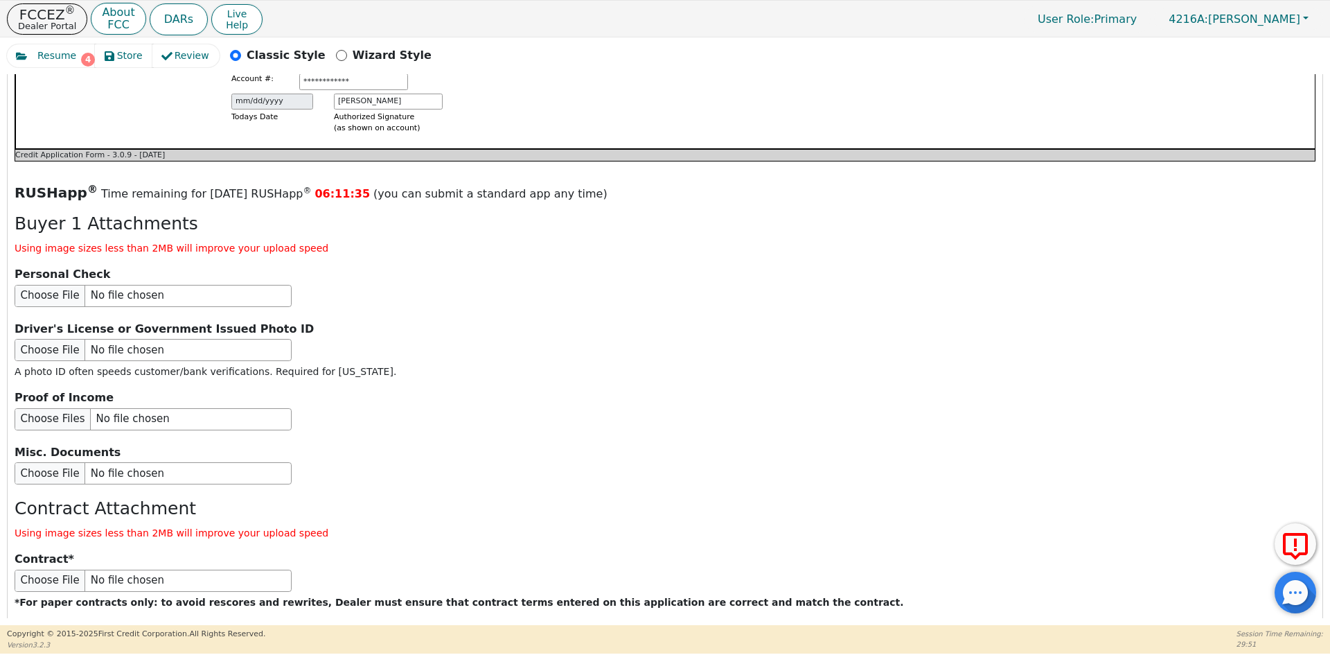
scroll to position [1527, 0]
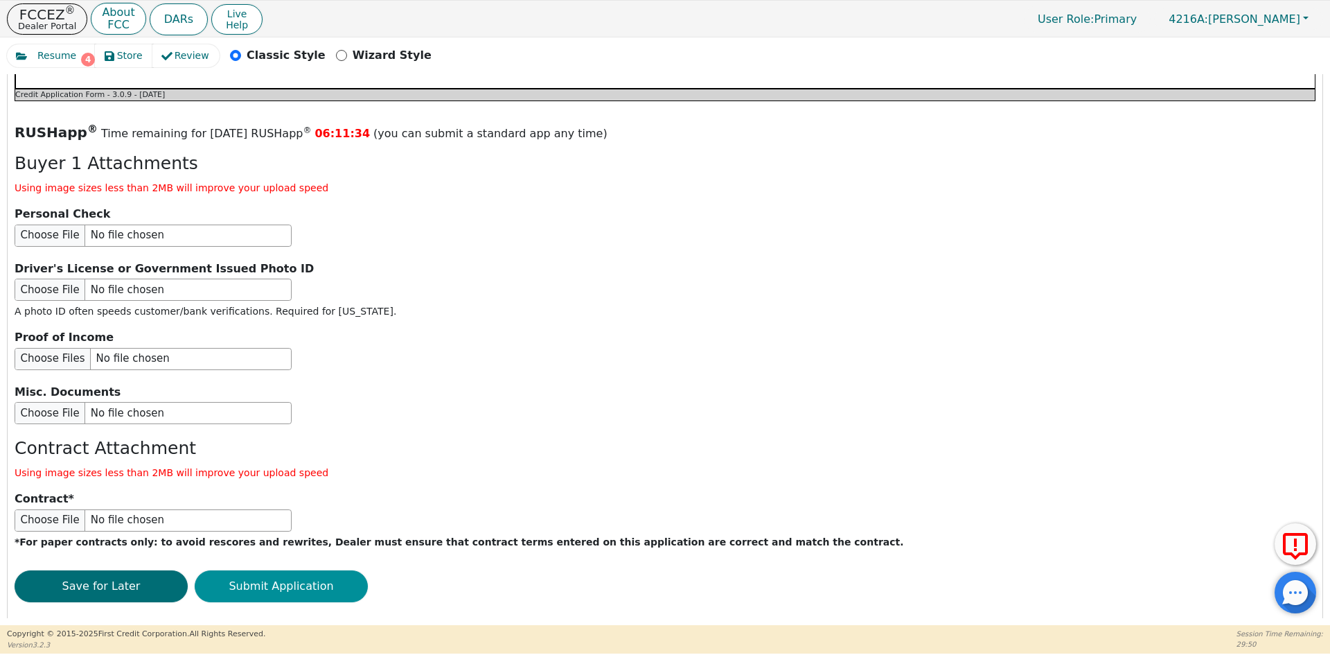
type input "T"
click at [265, 570] on button "Submit Application" at bounding box center [281, 586] width 173 height 32
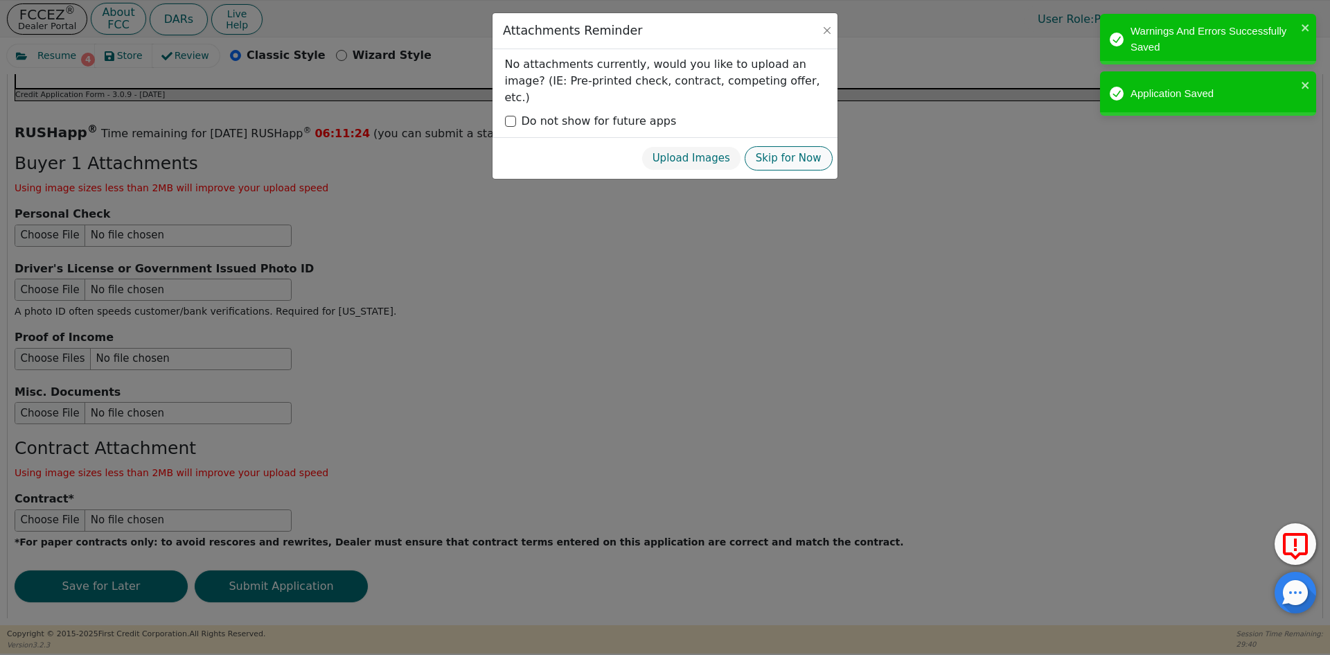
click at [815, 146] on button "Skip for Now" at bounding box center [789, 158] width 88 height 24
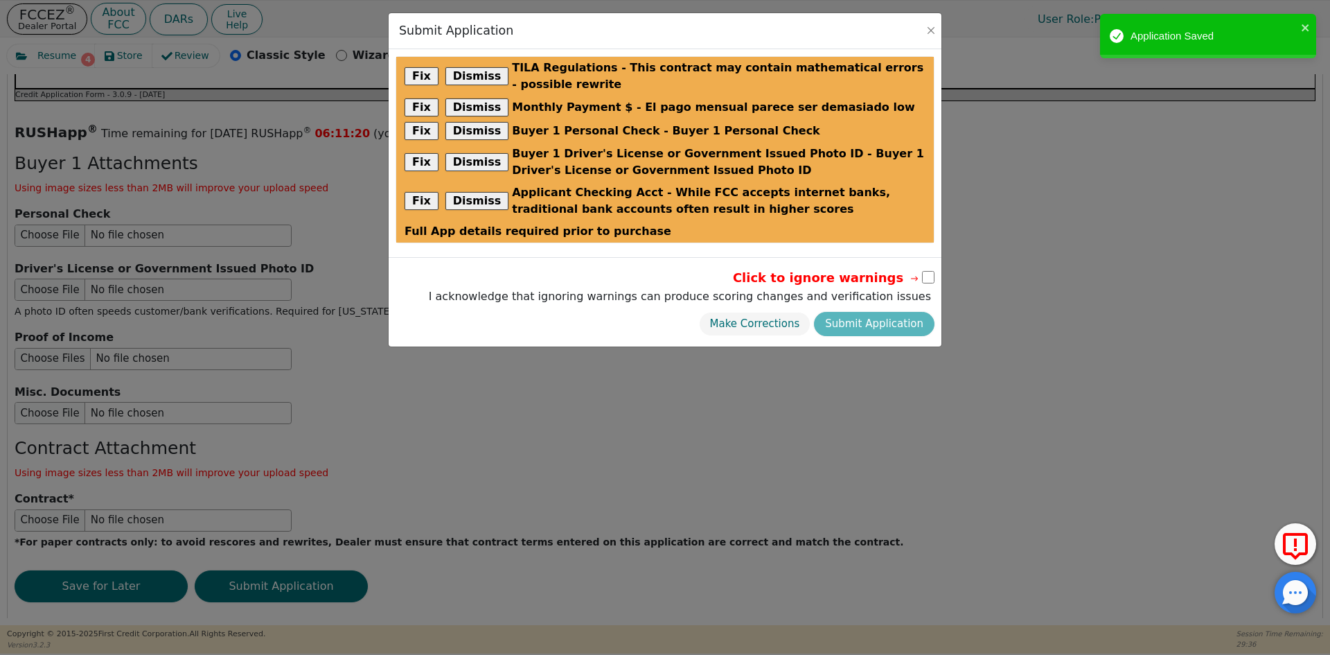
click at [925, 277] on input "checkbox" at bounding box center [928, 277] width 12 height 12
checkbox input "true"
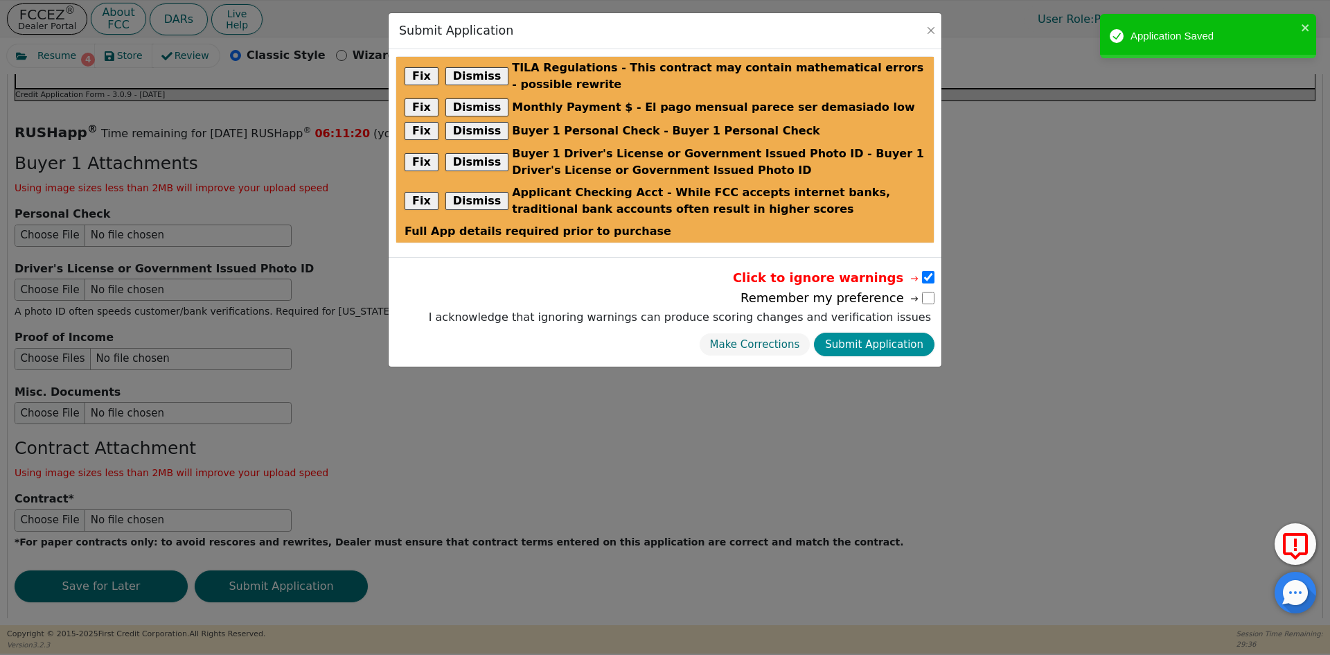
click at [884, 340] on button "Submit Application" at bounding box center [874, 344] width 121 height 24
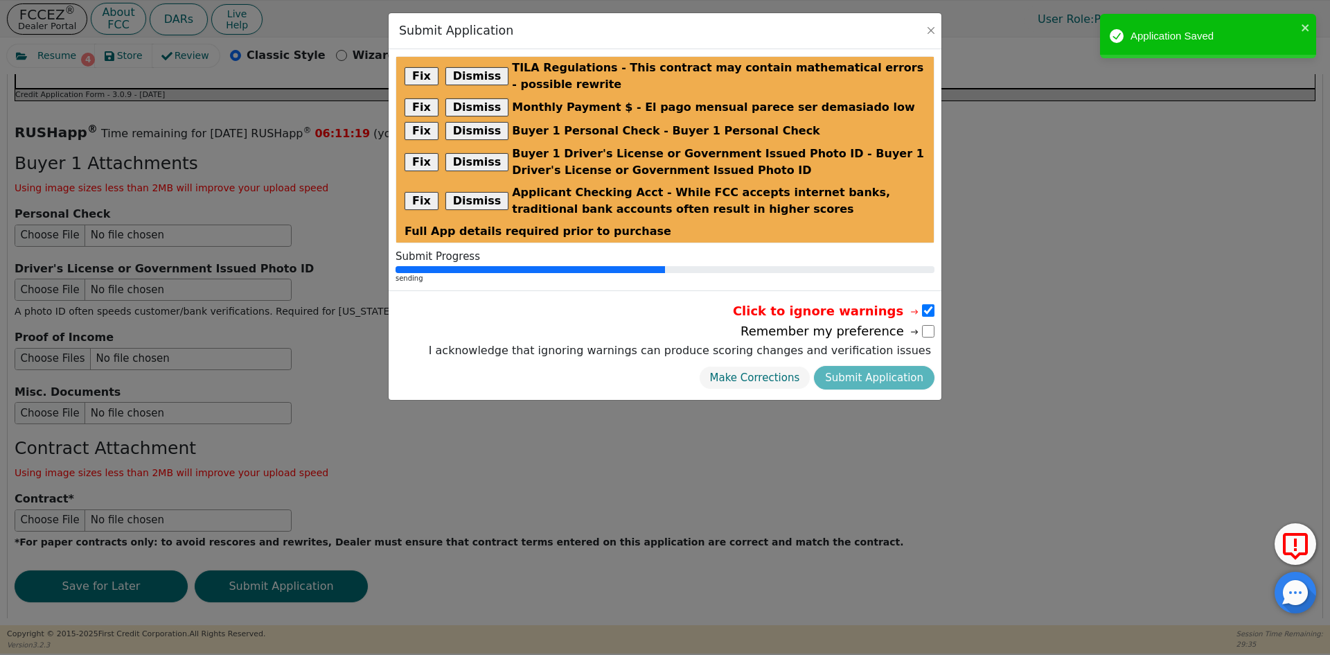
radio input "false"
checkbox input "false"
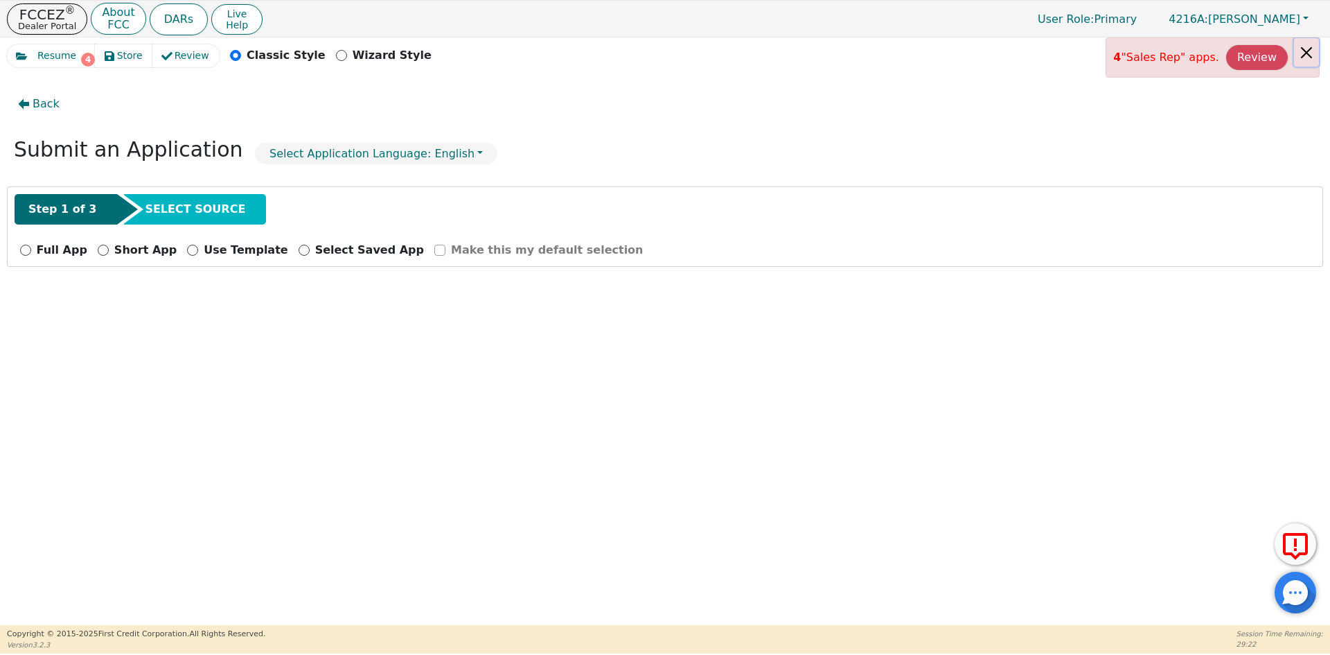
click at [1315, 53] on button "Close alert" at bounding box center [1306, 52] width 25 height 28
